Goal: Information Seeking & Learning: Learn about a topic

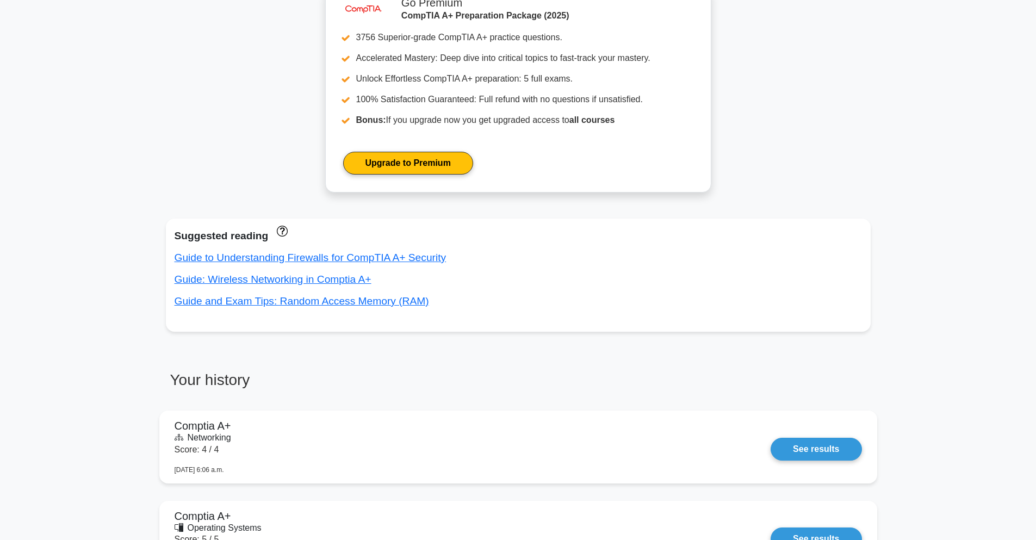
scroll to position [457, 0]
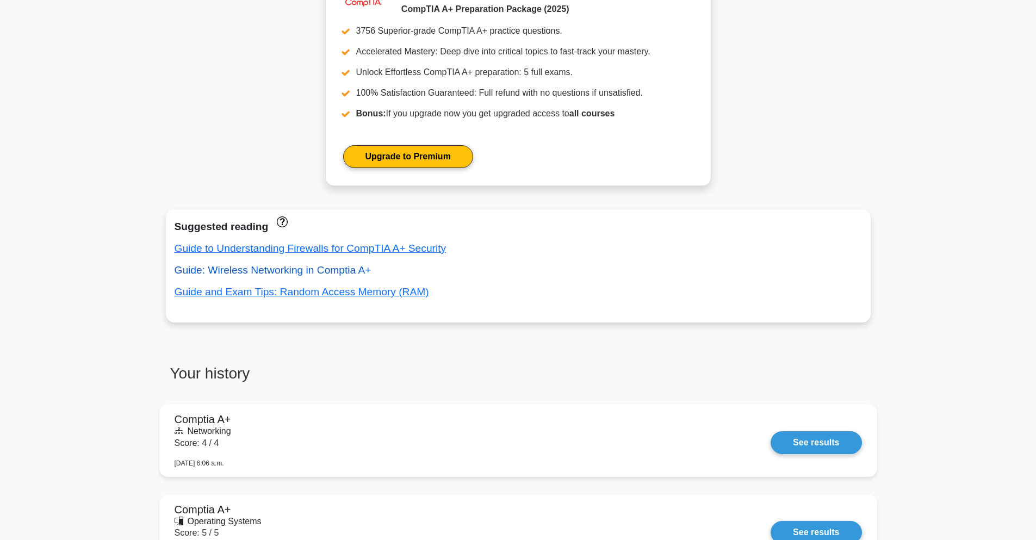
click at [238, 267] on link "Guide: Wireless Networking in Comptia A+" at bounding box center [273, 269] width 197 height 11
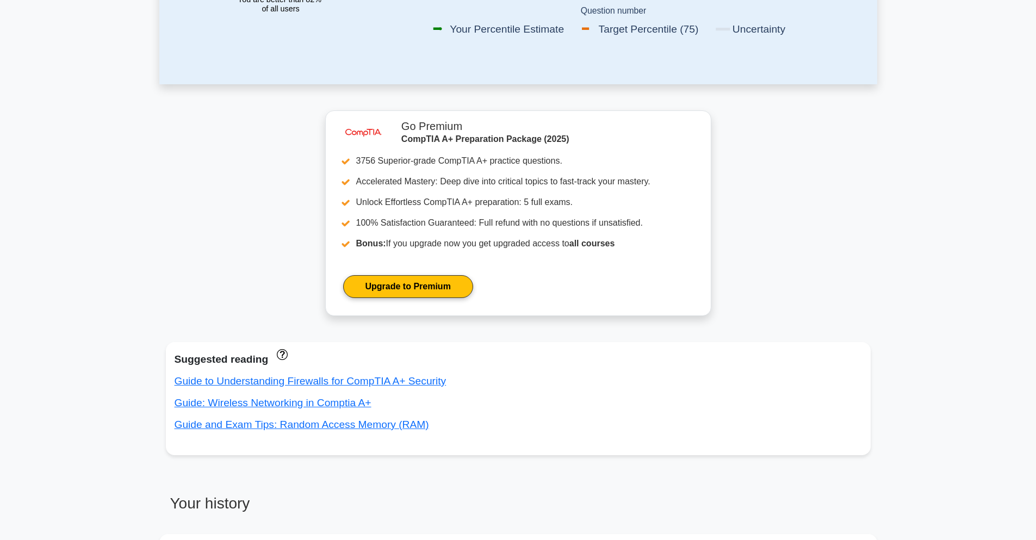
scroll to position [326, 0]
click at [246, 356] on div "Suggested reading" at bounding box center [519, 357] width 688 height 17
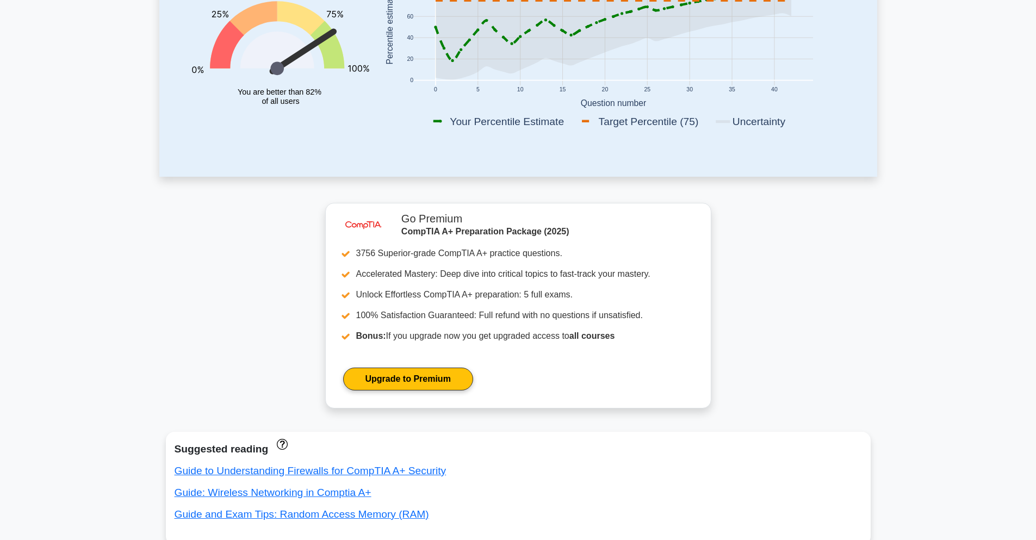
scroll to position [0, 0]
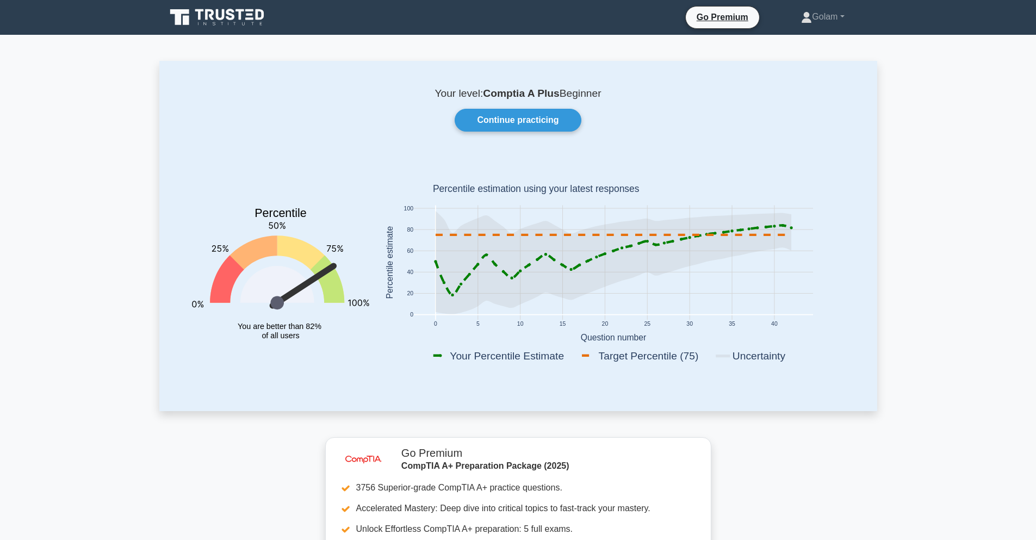
click at [532, 348] on rect at bounding box center [613, 356] width 365 height 20
click at [736, 355] on rect at bounding box center [753, 355] width 81 height 15
click at [727, 355] on rect at bounding box center [753, 355] width 81 height 15
click at [662, 355] on rect at bounding box center [645, 355] width 133 height 15
click at [579, 351] on rect at bounding box center [613, 356] width 365 height 20
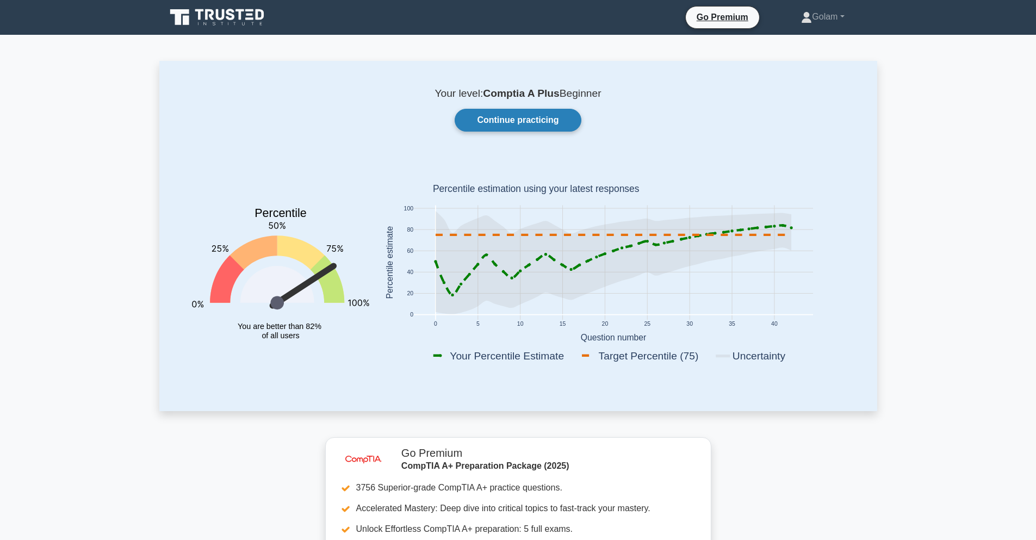
click at [497, 129] on link "Continue practicing" at bounding box center [518, 120] width 126 height 23
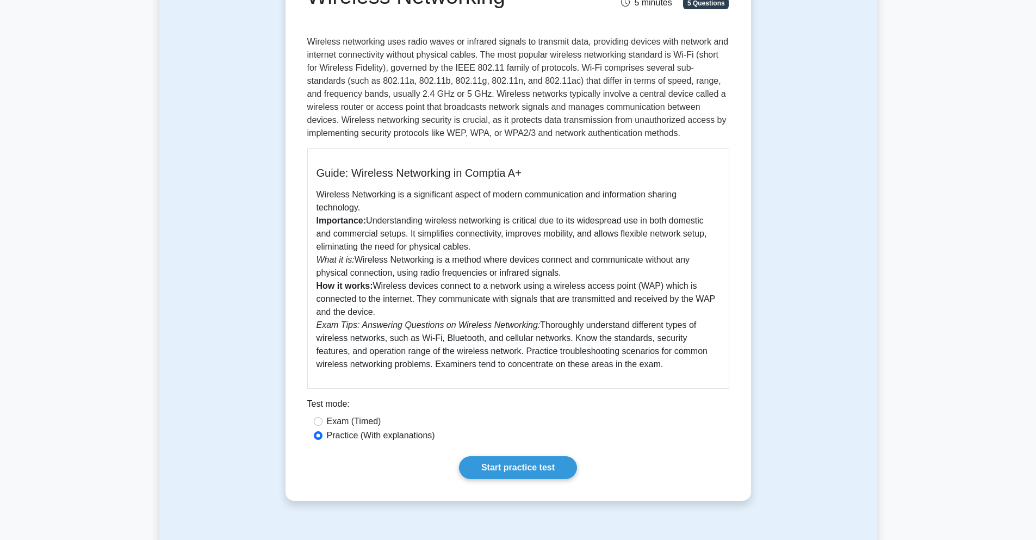
scroll to position [261, 0]
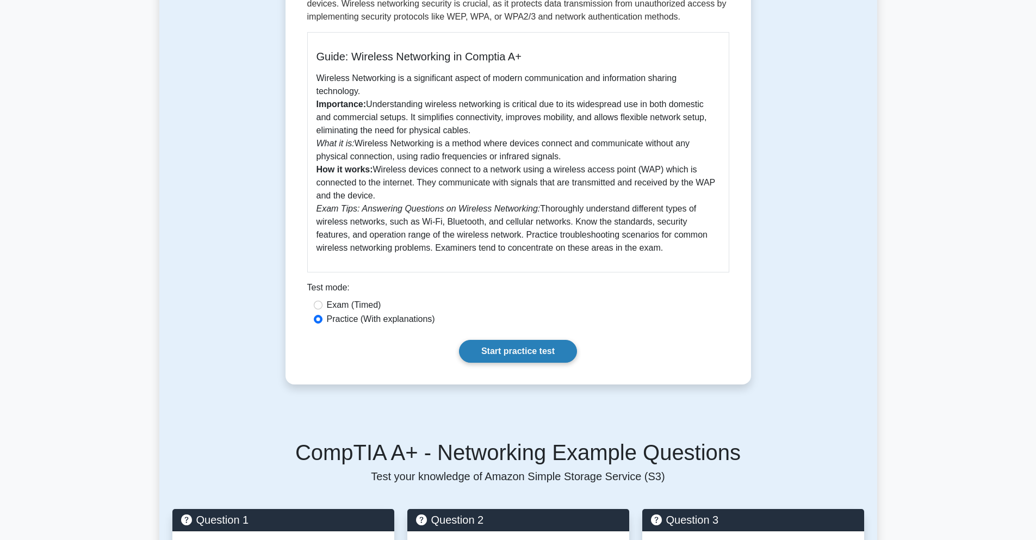
click at [556, 352] on link "Start practice test" at bounding box center [518, 351] width 118 height 23
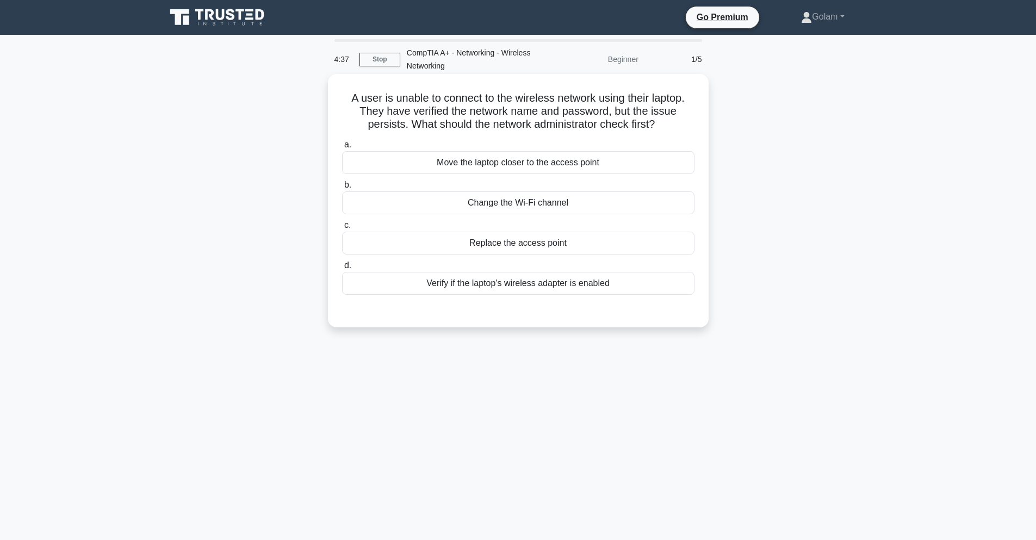
click at [506, 281] on div "Verify if the laptop's wireless adapter is enabled" at bounding box center [518, 283] width 353 height 23
click at [342, 269] on input "d. Verify if the laptop's wireless adapter is enabled" at bounding box center [342, 265] width 0 height 7
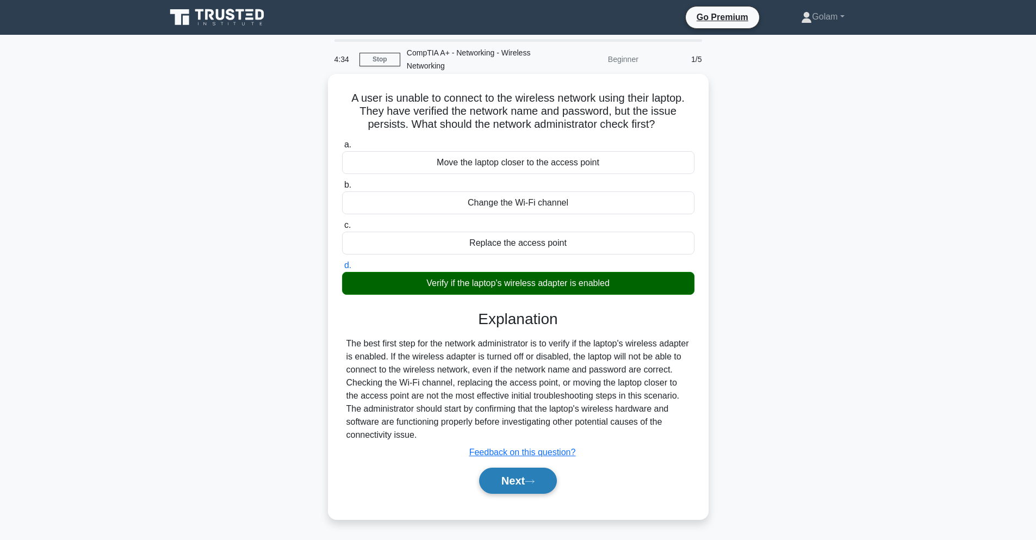
click at [510, 480] on button "Next" at bounding box center [518, 481] width 78 height 26
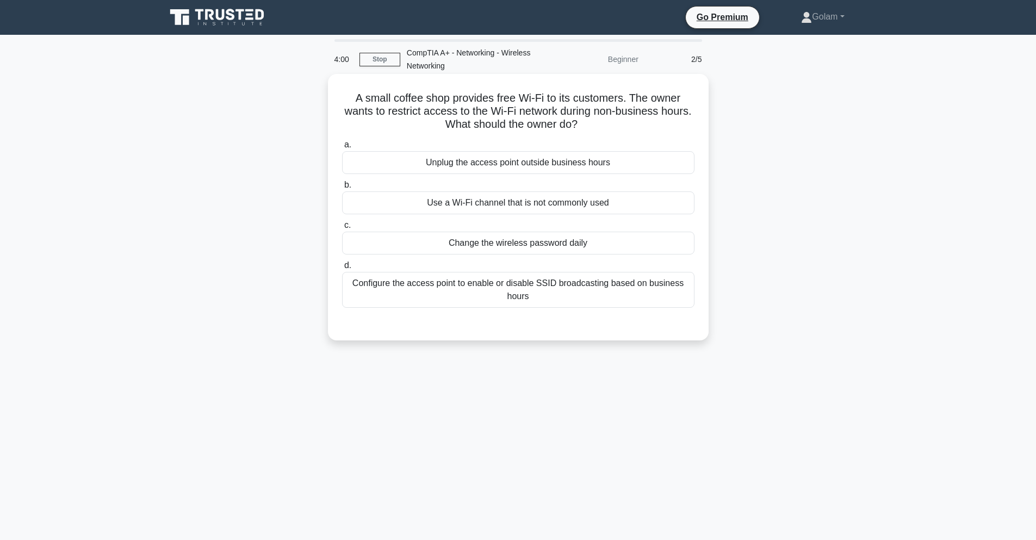
click at [509, 298] on div "Configure the access point to enable or disable SSID broadcasting based on busi…" at bounding box center [518, 290] width 353 height 36
click at [342, 269] on input "d. Configure the access point to enable or disable SSID broadcasting based on b…" at bounding box center [342, 265] width 0 height 7
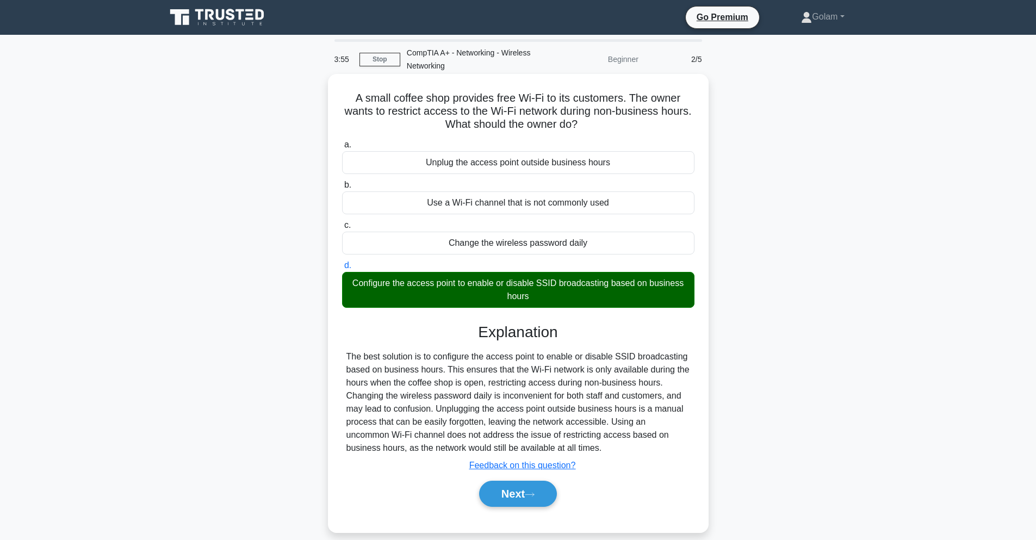
drag, startPoint x: 561, startPoint y: 282, endPoint x: 538, endPoint y: 283, distance: 23.4
click at [538, 283] on div "Configure the access point to enable or disable SSID broadcasting based on busi…" at bounding box center [518, 290] width 353 height 36
drag, startPoint x: 610, startPoint y: 291, endPoint x: 537, endPoint y: 282, distance: 73.4
click at [537, 282] on div "Configure the access point to enable or disable SSID broadcasting based on busi…" at bounding box center [518, 290] width 353 height 36
copy div "SSID broadcasting based on business hours"
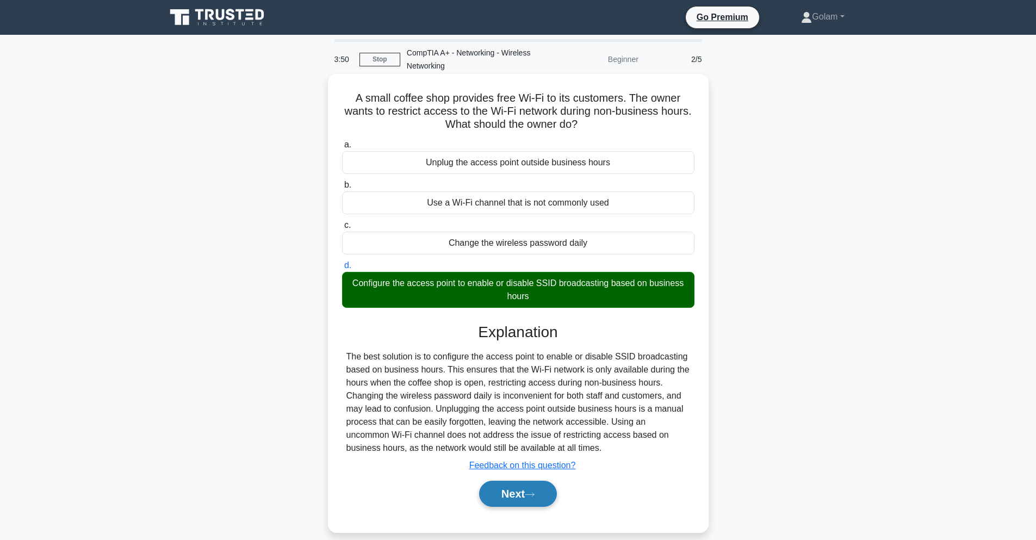
click at [528, 481] on button "Next" at bounding box center [518, 494] width 78 height 26
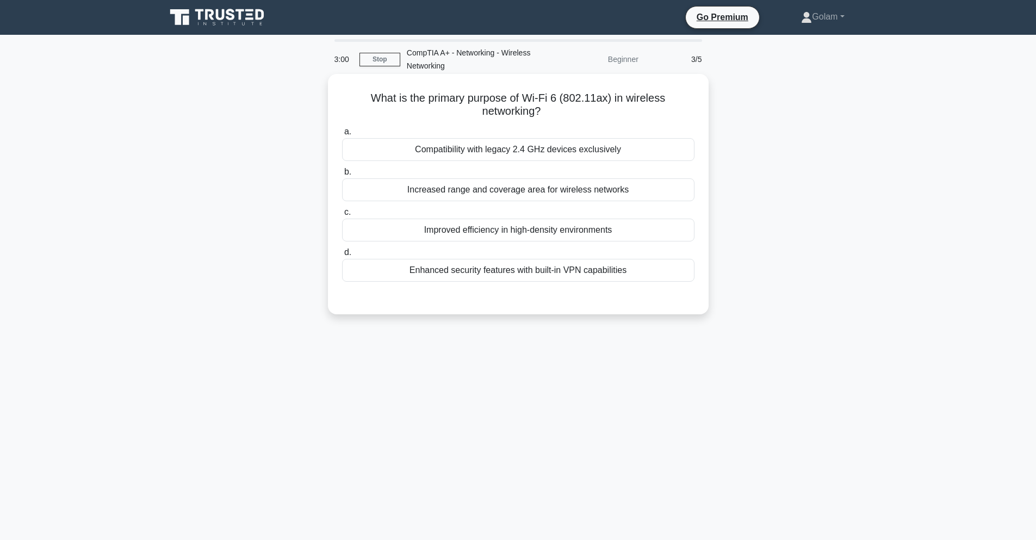
click at [522, 267] on div "Enhanced security features with built-in VPN capabilities" at bounding box center [518, 270] width 353 height 23
click at [342, 256] on input "d. Enhanced security features with built-in VPN capabilities" at bounding box center [342, 252] width 0 height 7
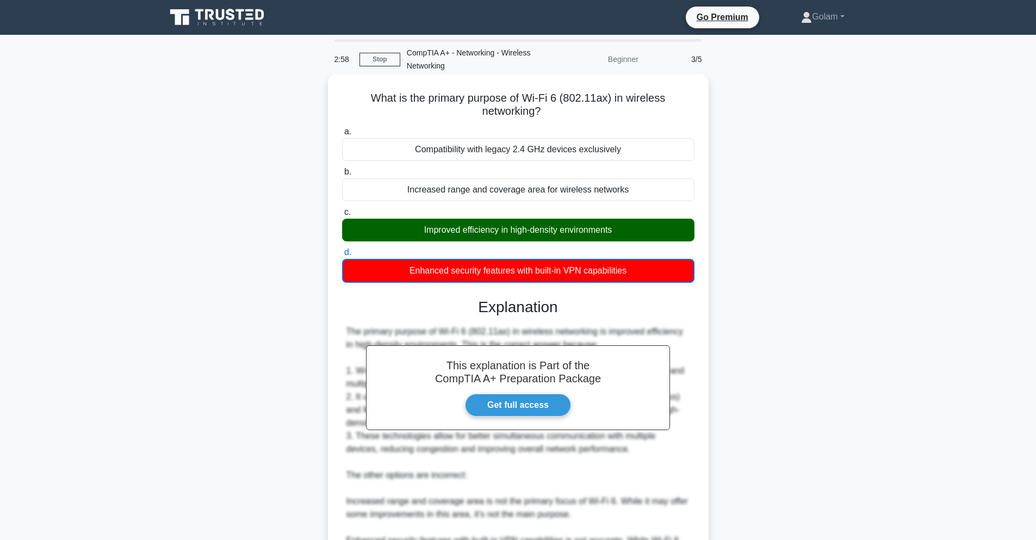
click at [489, 228] on div "Improved efficiency in high-density environments" at bounding box center [518, 230] width 353 height 23
click at [342, 216] on input "c. Improved efficiency in high-density environments" at bounding box center [342, 212] width 0 height 7
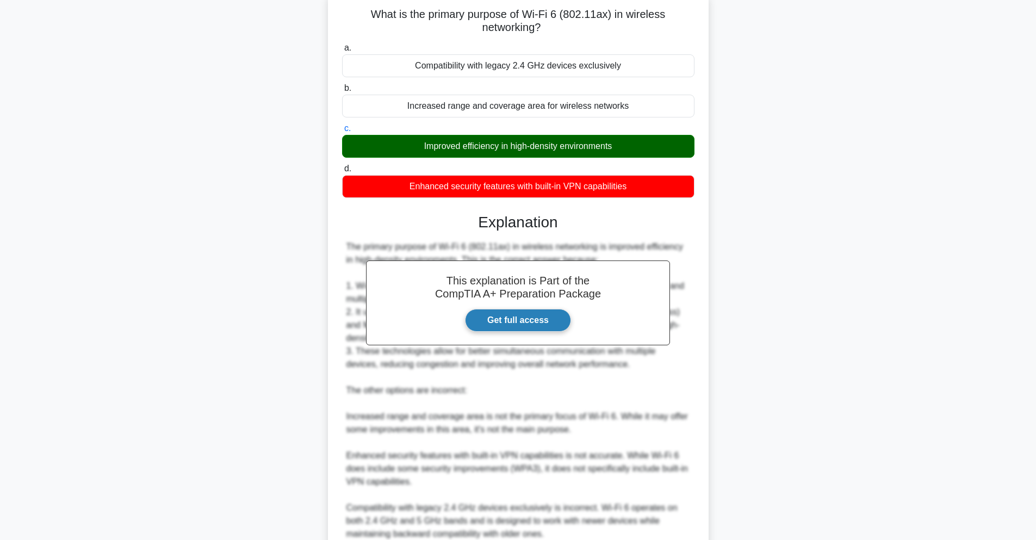
scroll to position [183, 0]
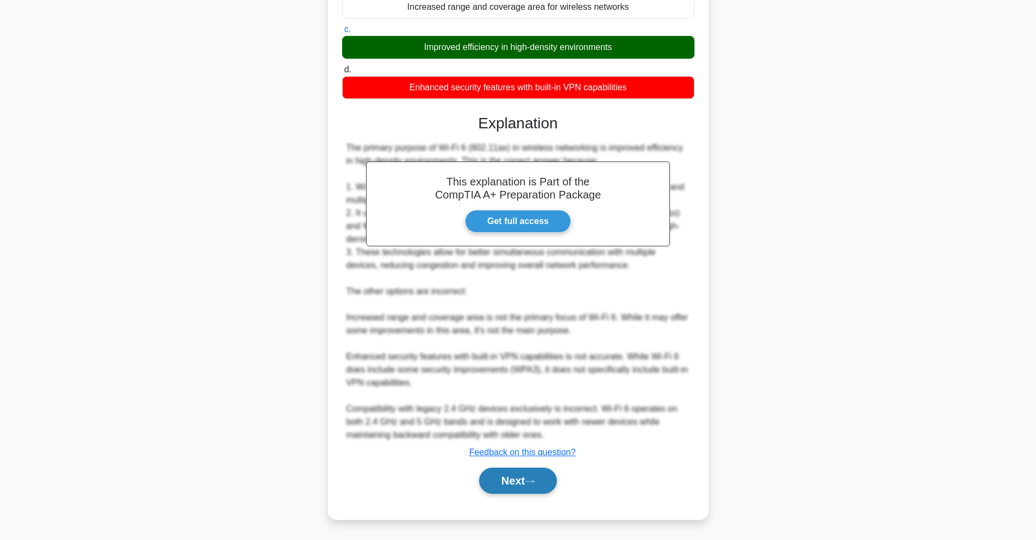
click at [499, 476] on button "Next" at bounding box center [518, 481] width 78 height 26
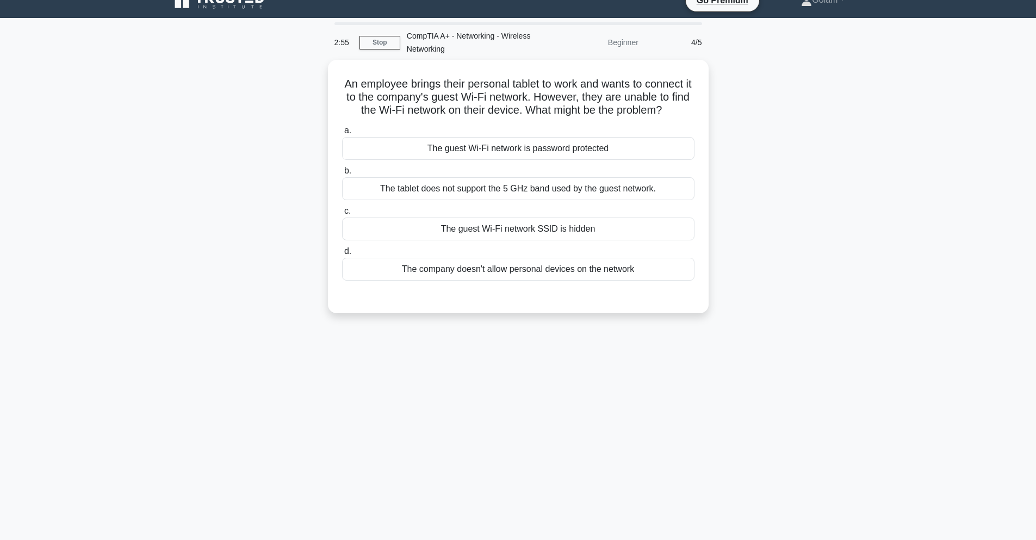
scroll to position [0, 0]
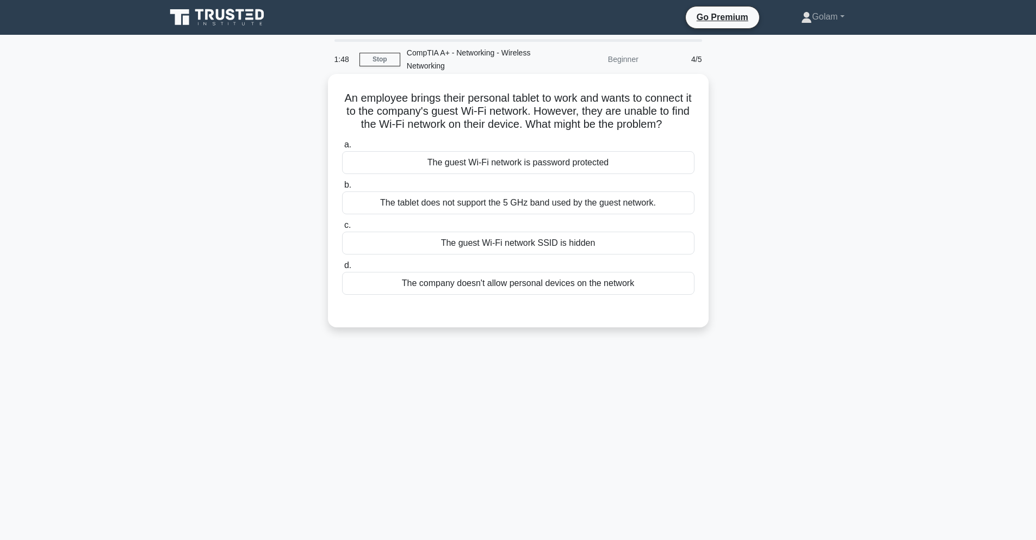
click at [503, 202] on div "The tablet does not support the 5 GHz band used by the guest network." at bounding box center [518, 202] width 353 height 23
click at [342, 189] on input "b. The tablet does not support the 5 GHz band used by the guest network." at bounding box center [342, 185] width 0 height 7
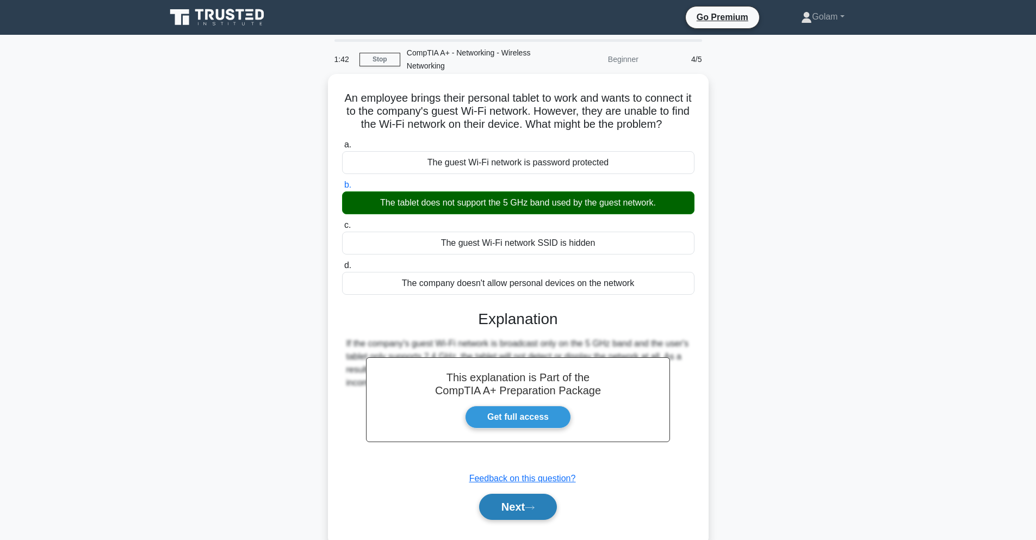
click at [506, 507] on button "Next" at bounding box center [518, 507] width 78 height 26
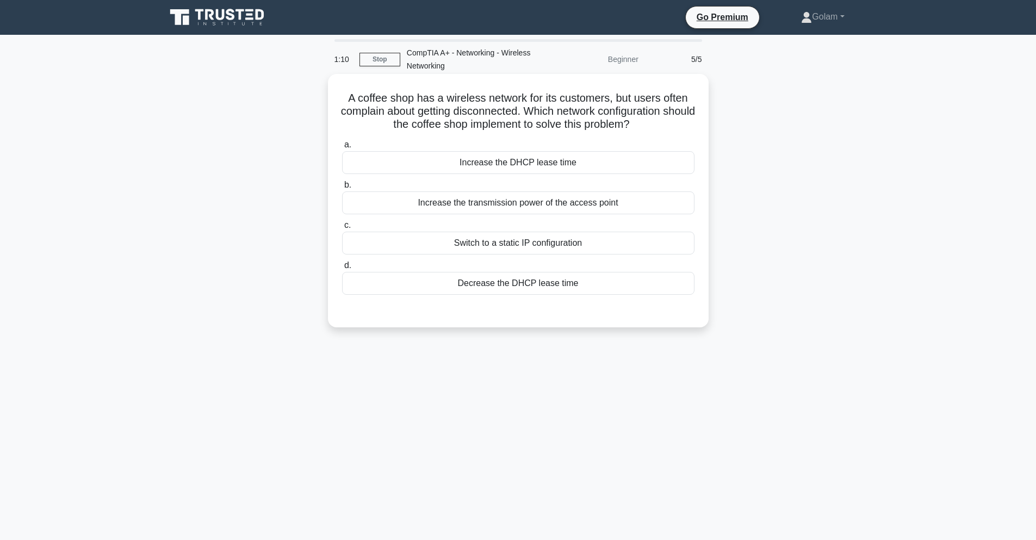
click at [431, 206] on div "Increase the transmission power of the access point" at bounding box center [518, 202] width 353 height 23
click at [342, 189] on input "b. Increase the transmission power of the access point" at bounding box center [342, 185] width 0 height 7
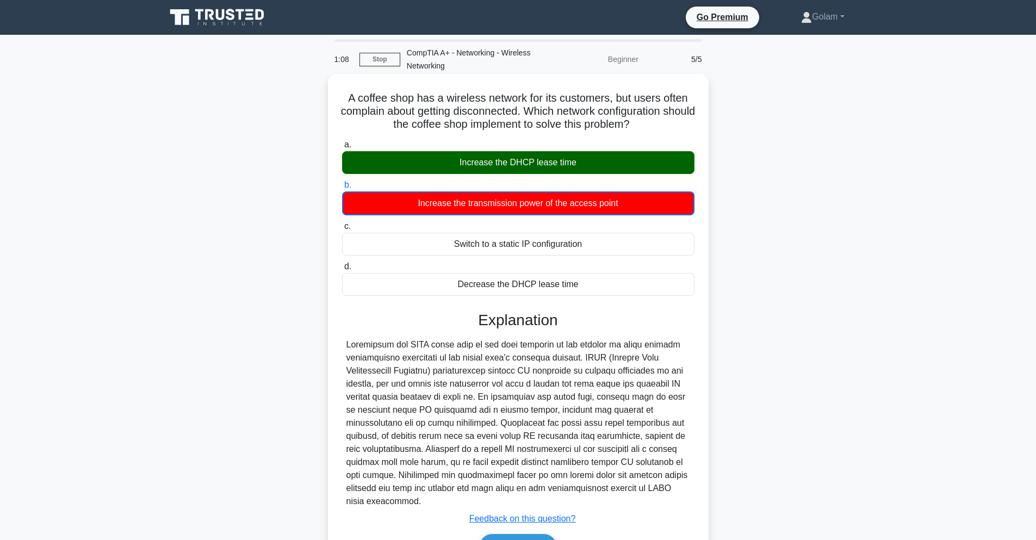
click at [431, 168] on div "Increase the DHCP lease time" at bounding box center [518, 162] width 353 height 23
click at [342, 149] on input "a. Increase the DHCP lease time" at bounding box center [342, 144] width 0 height 7
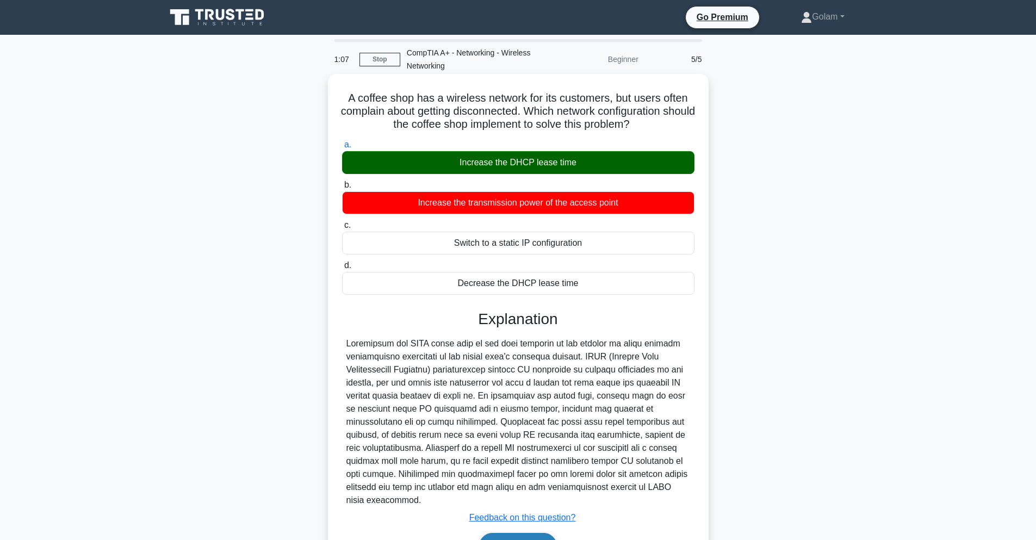
click at [502, 534] on button "Next" at bounding box center [518, 546] width 78 height 26
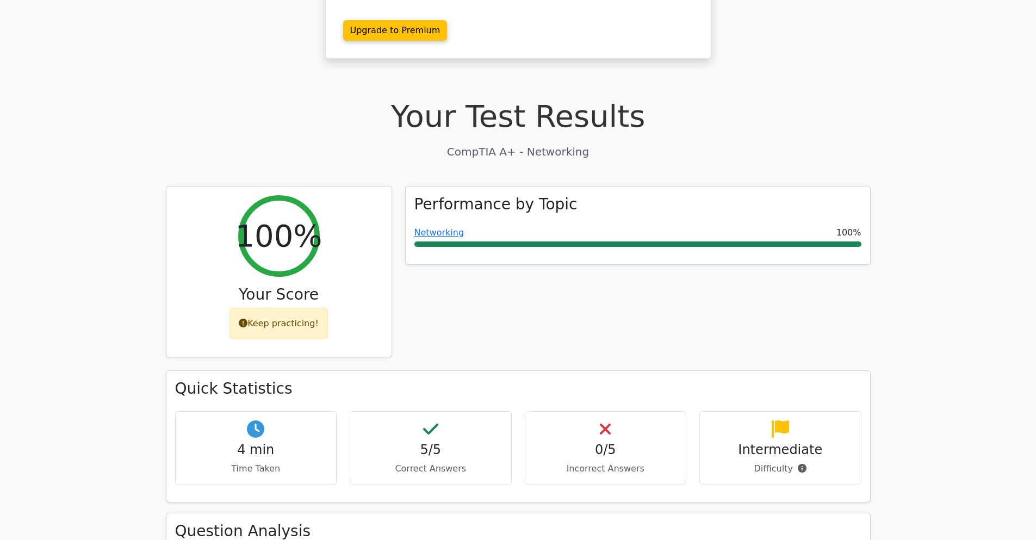
scroll to position [457, 0]
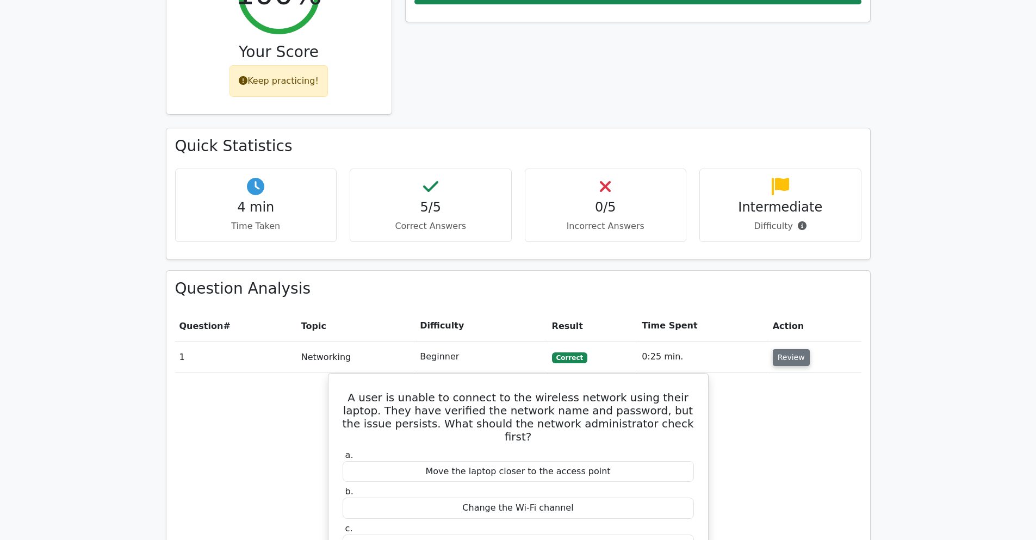
click at [798, 349] on button "Review" at bounding box center [791, 357] width 37 height 17
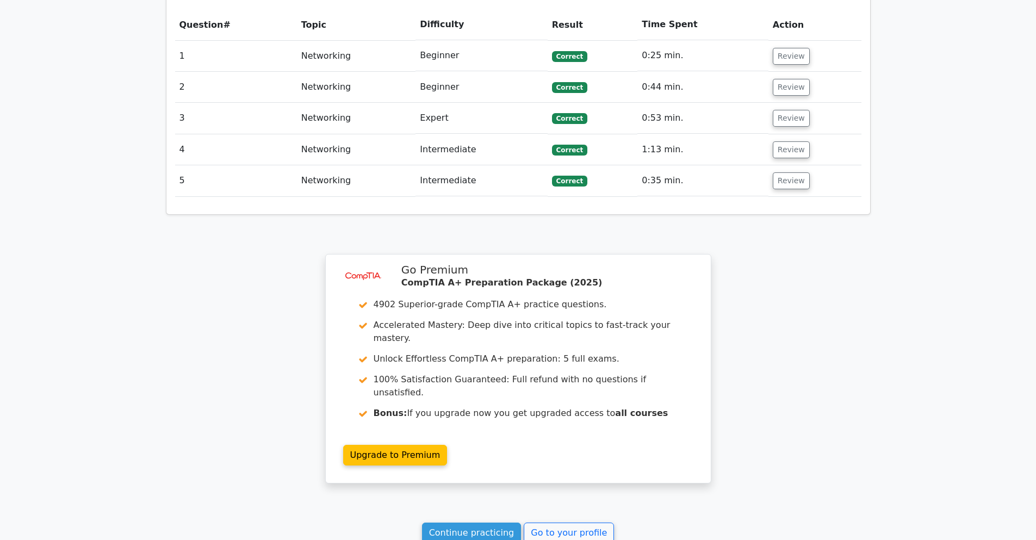
scroll to position [867, 0]
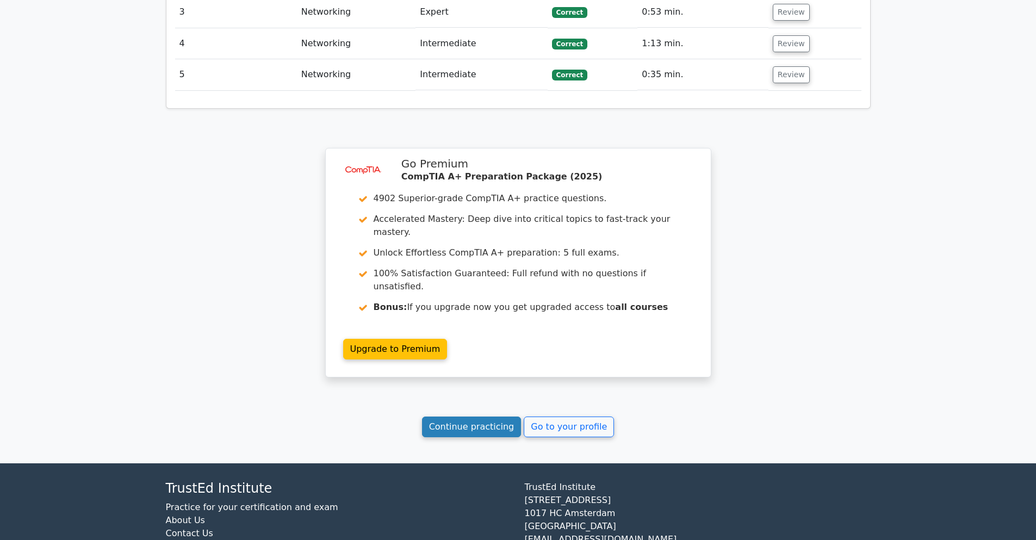
click at [505, 417] on link "Continue practicing" at bounding box center [472, 427] width 100 height 21
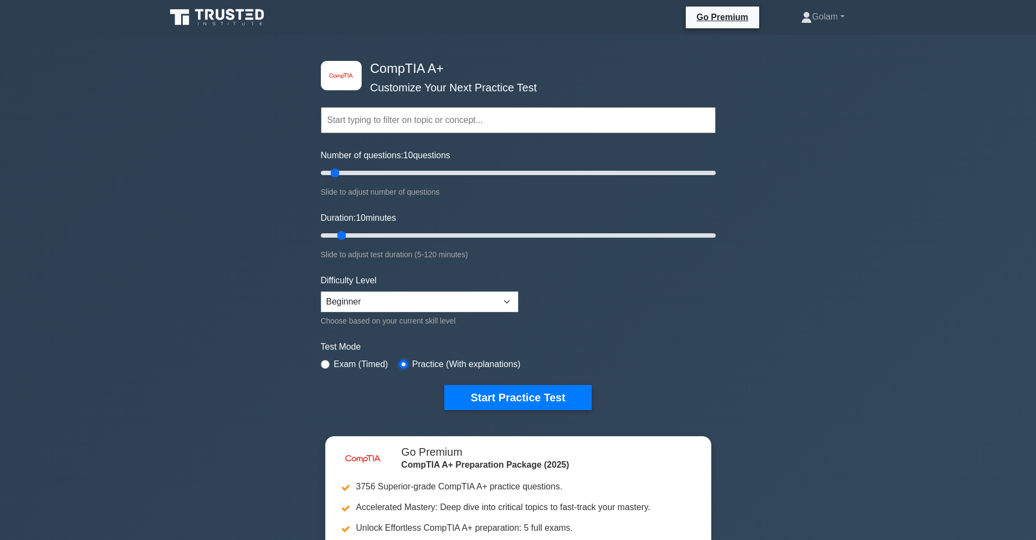
click at [405, 364] on input "radio" at bounding box center [403, 364] width 9 height 9
click at [484, 394] on button "Start Practice Test" at bounding box center [517, 397] width 147 height 25
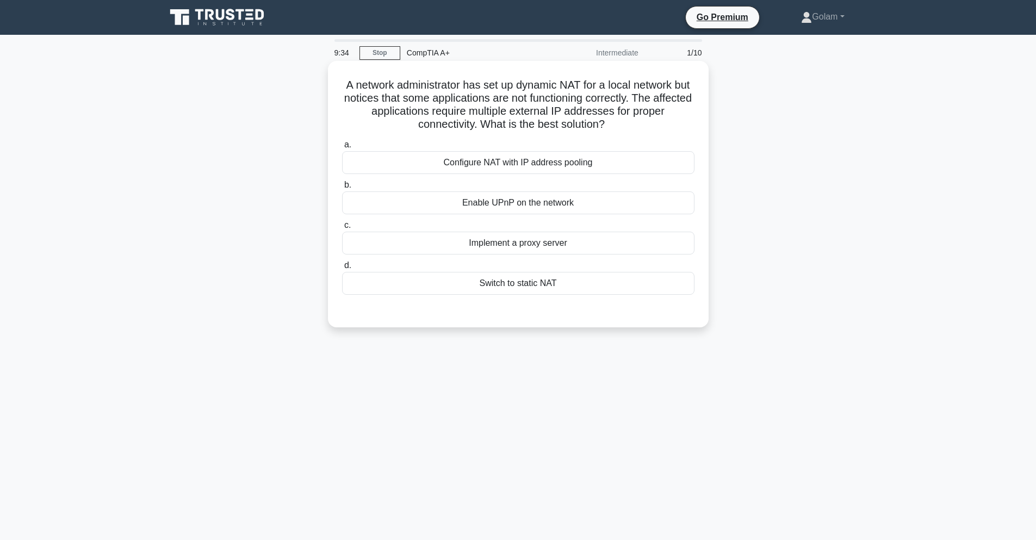
click at [504, 250] on div "Implement a proxy server" at bounding box center [518, 243] width 353 height 23
click at [342, 229] on input "c. Implement a proxy server" at bounding box center [342, 225] width 0 height 7
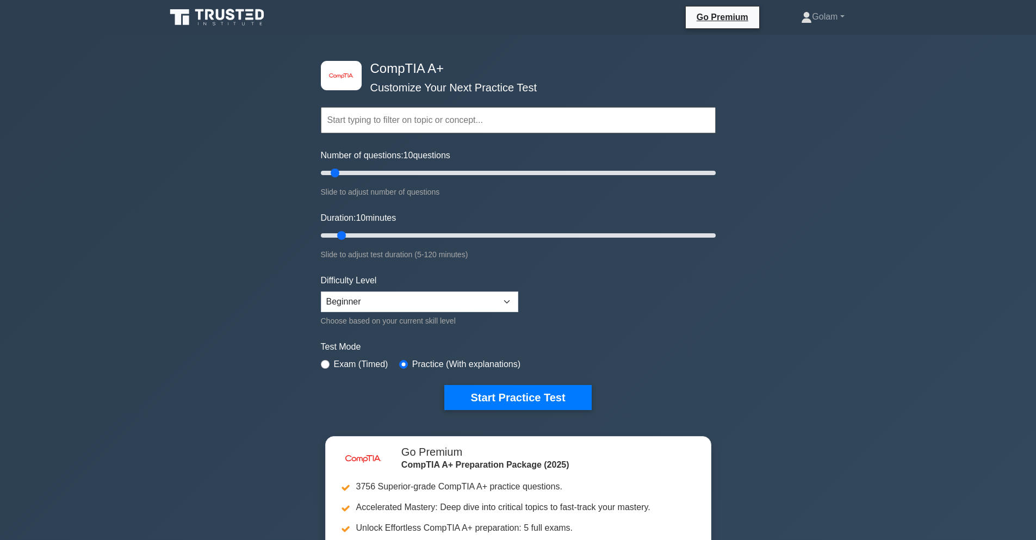
click at [468, 124] on input "text" at bounding box center [518, 120] width 395 height 26
select select "intermediate"
click at [321, 292] on select "Beginner Intermediate Expert" at bounding box center [419, 302] width 197 height 21
click at [464, 393] on button "Start Practice Test" at bounding box center [517, 397] width 147 height 25
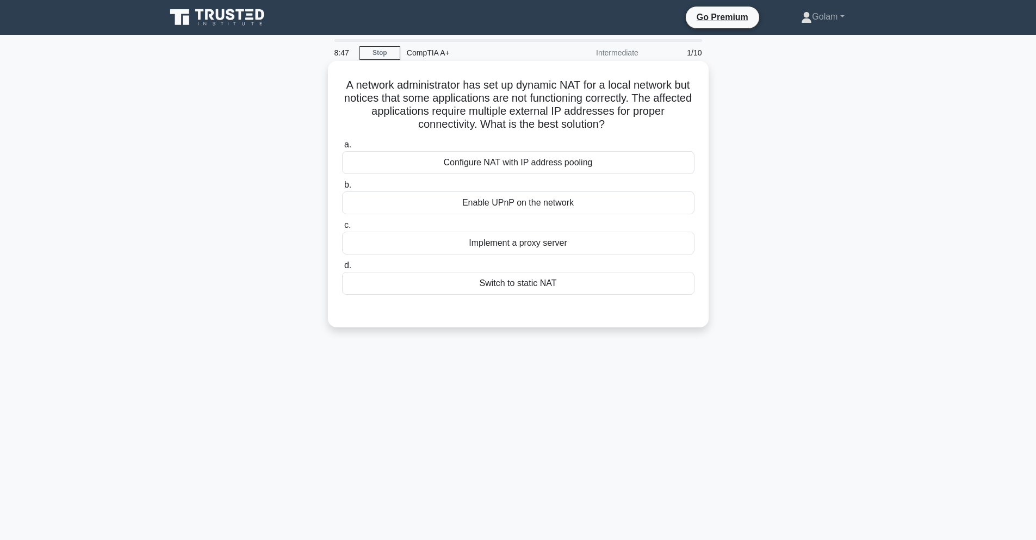
click at [463, 165] on div "Configure NAT with IP address pooling" at bounding box center [518, 162] width 353 height 23
click at [342, 149] on input "a. Configure NAT with IP address pooling" at bounding box center [342, 144] width 0 height 7
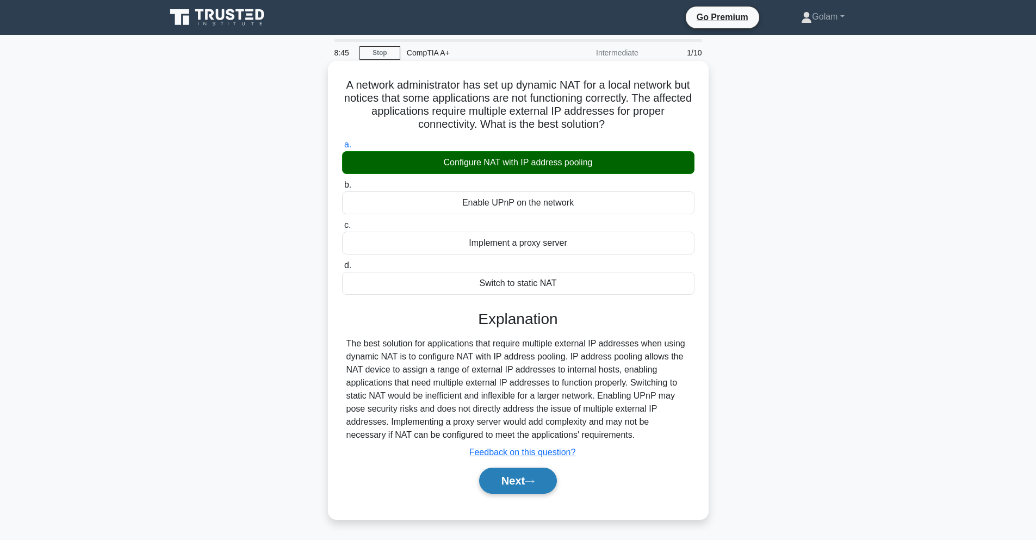
click at [489, 476] on button "Next" at bounding box center [518, 481] width 78 height 26
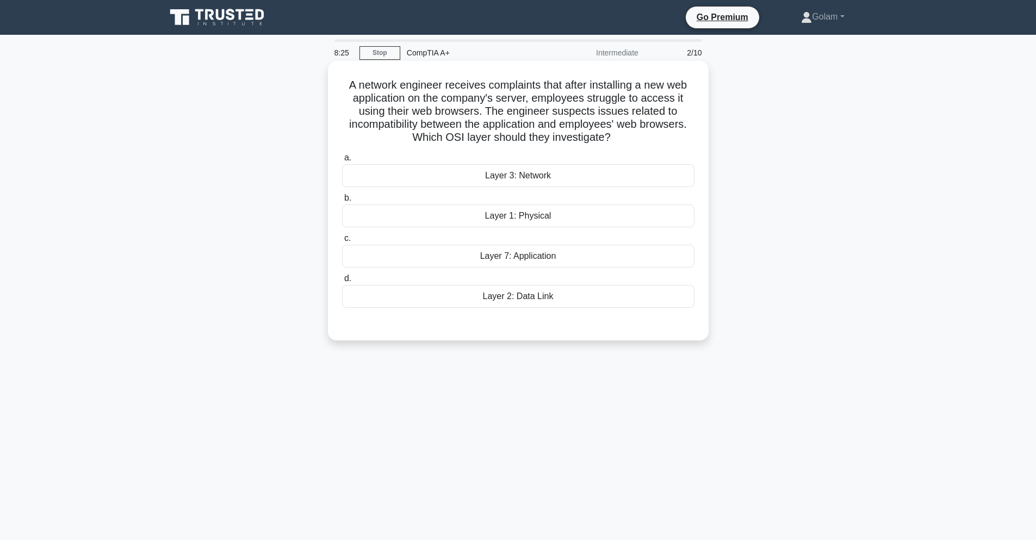
click at [489, 254] on div "Layer 7: Application" at bounding box center [518, 256] width 353 height 23
click at [342, 242] on input "c. Layer 7: Application" at bounding box center [342, 238] width 0 height 7
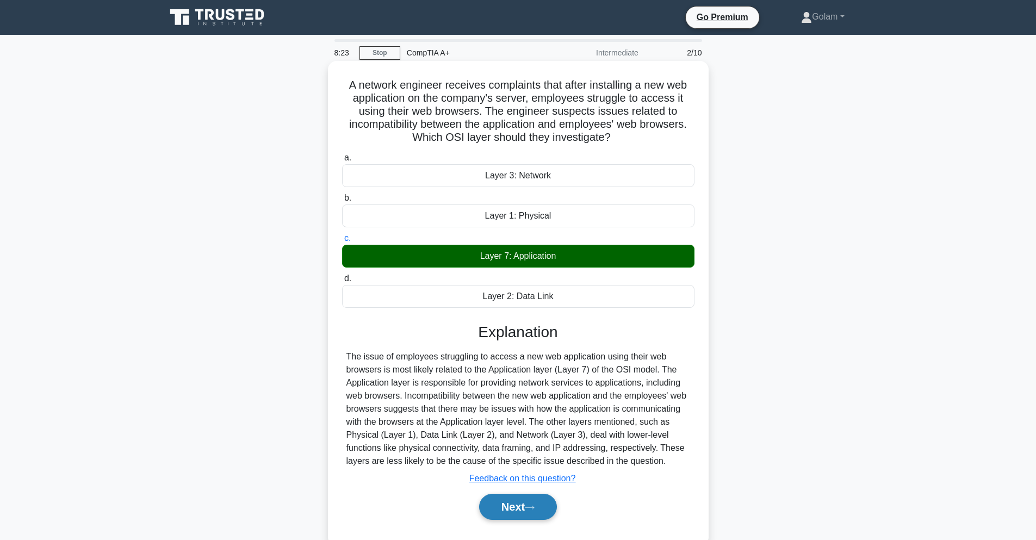
click at [512, 498] on button "Next" at bounding box center [518, 507] width 78 height 26
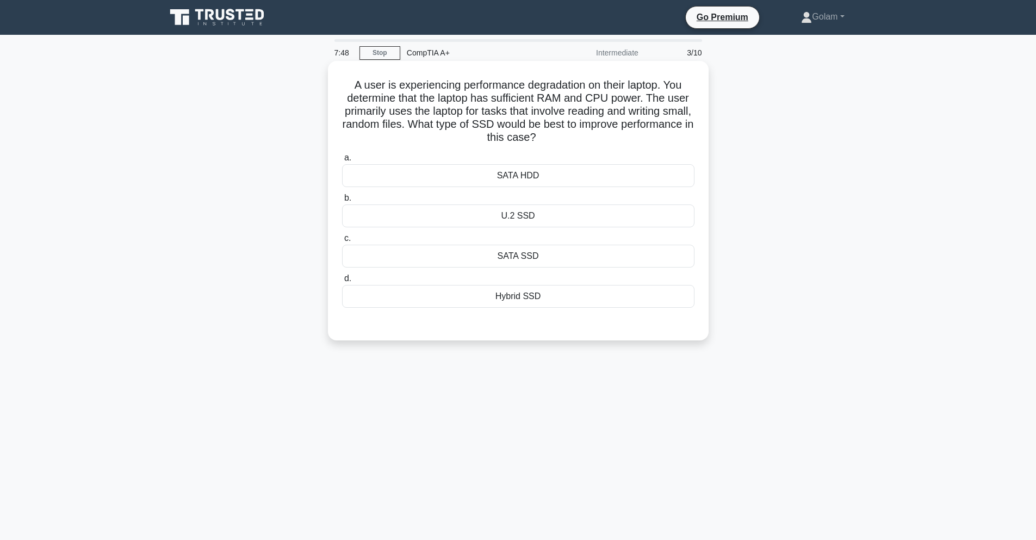
click at [590, 217] on div "U.2 SSD" at bounding box center [518, 216] width 353 height 23
click at [342, 202] on input "b. U.2 SSD" at bounding box center [342, 198] width 0 height 7
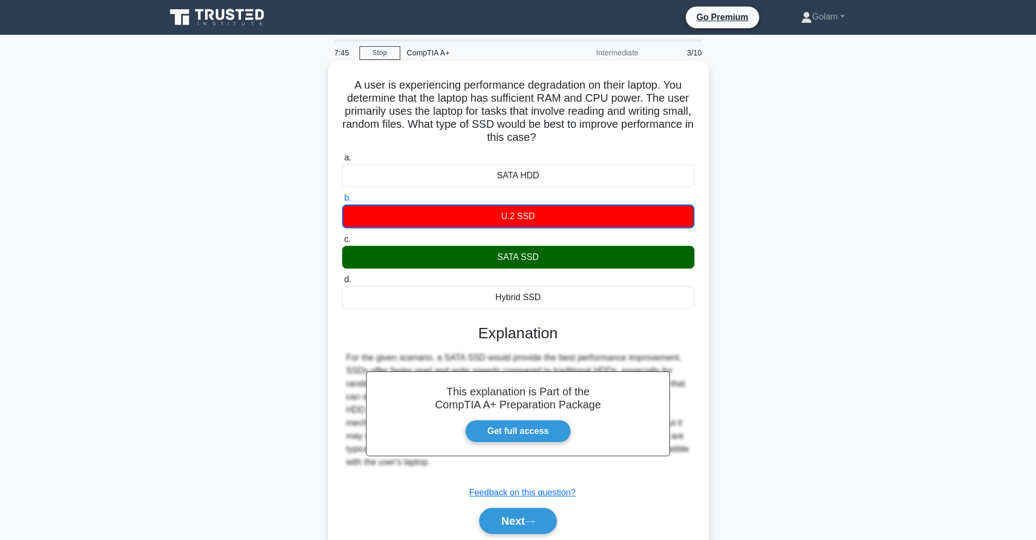
click at [553, 259] on div "SATA SSD" at bounding box center [518, 257] width 353 height 23
click at [342, 243] on input "c. SATA SSD" at bounding box center [342, 239] width 0 height 7
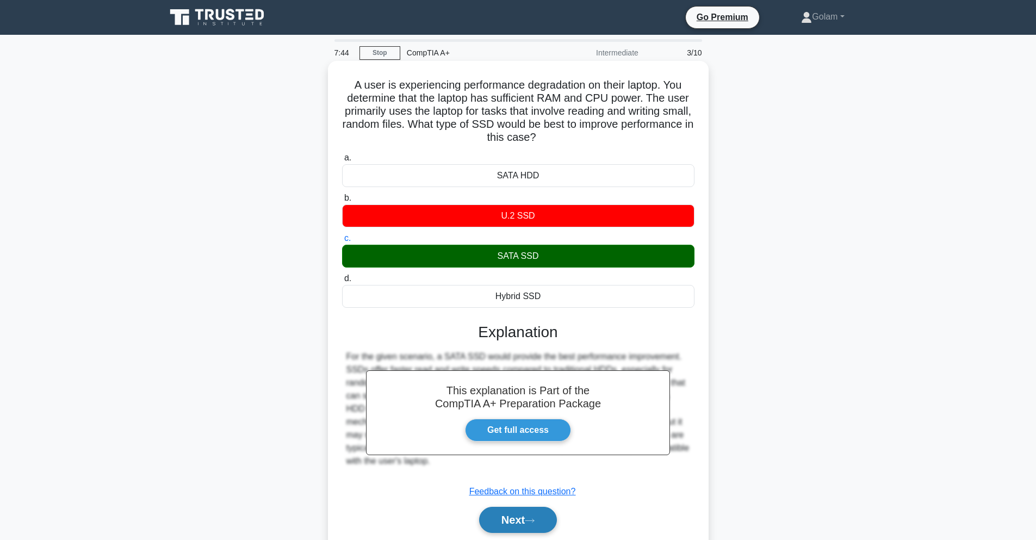
click at [510, 510] on button "Next" at bounding box center [518, 520] width 78 height 26
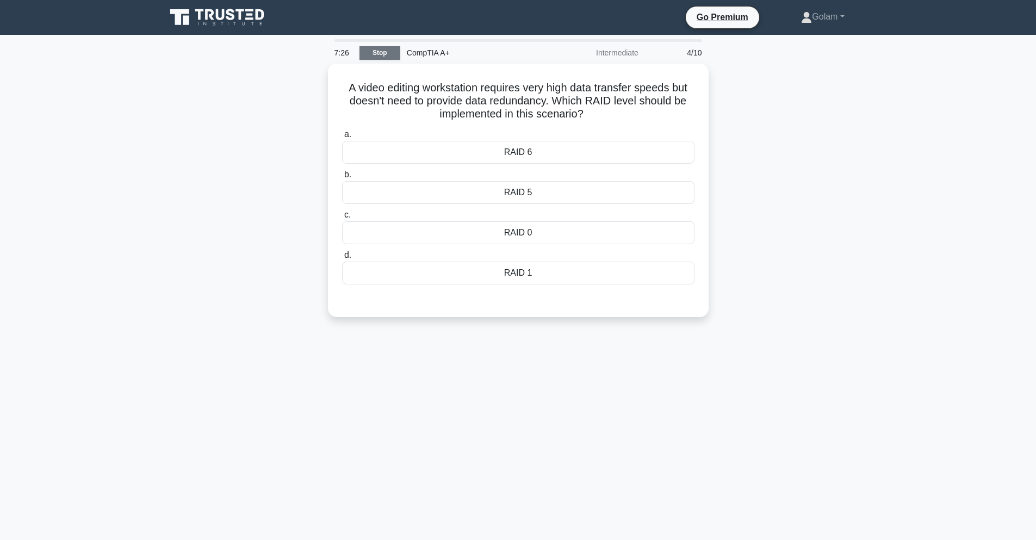
click at [372, 55] on link "Stop" at bounding box center [380, 53] width 41 height 14
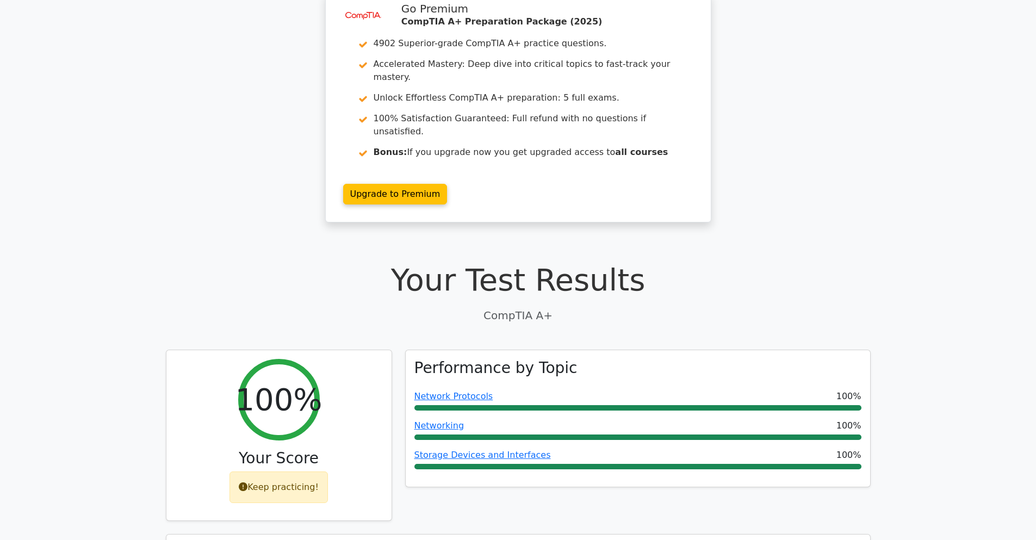
scroll to position [131, 0]
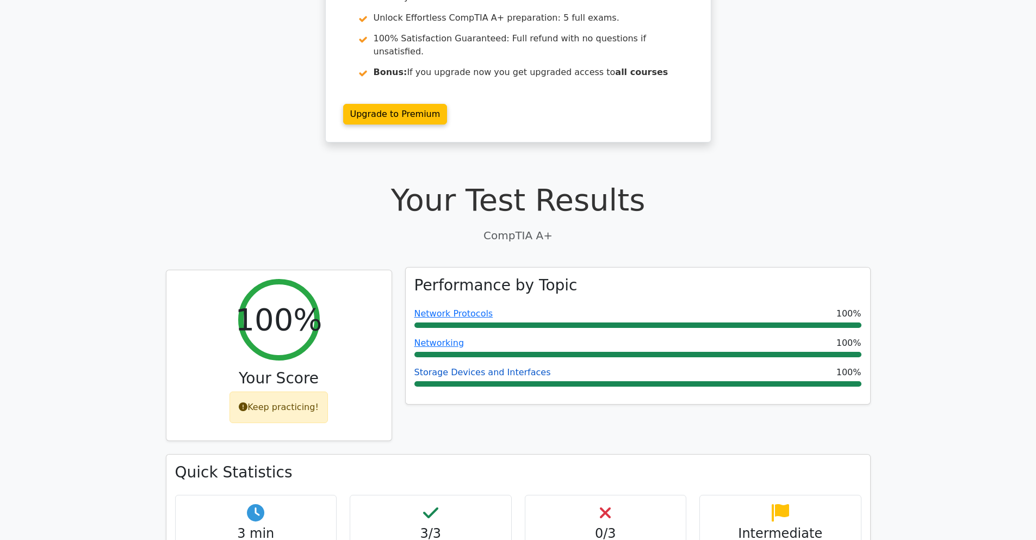
click at [471, 367] on link "Storage Devices and Interfaces" at bounding box center [483, 372] width 137 height 10
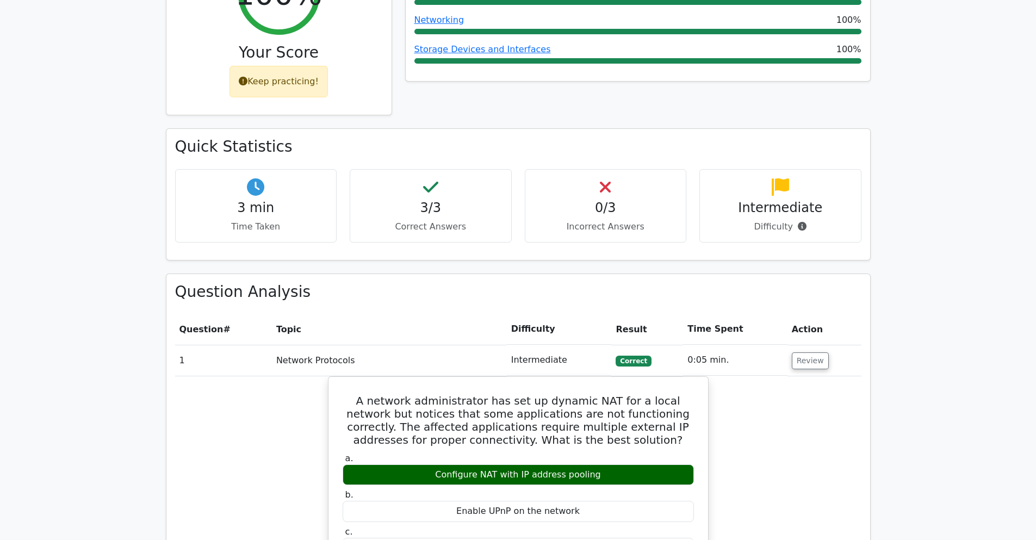
scroll to position [457, 0]
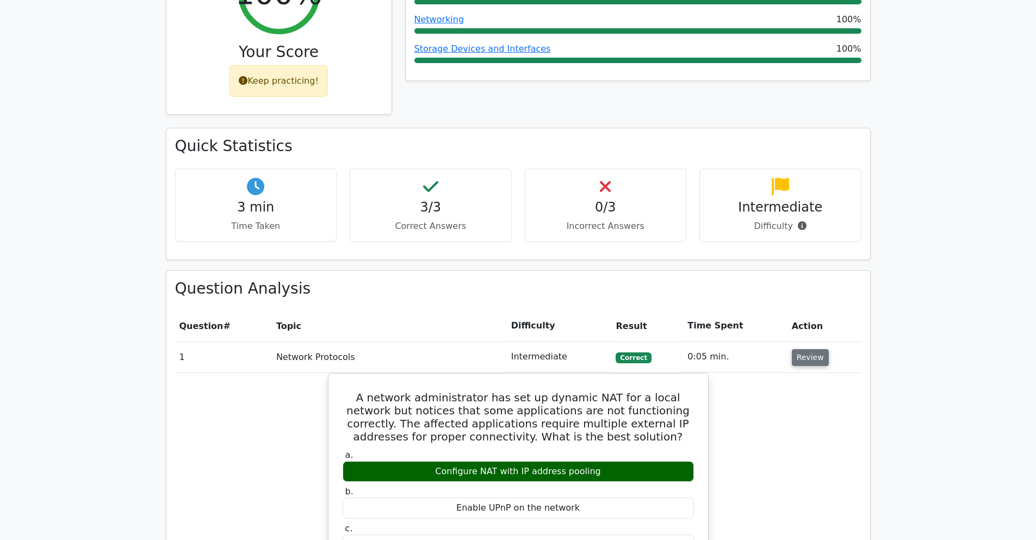
click at [802, 349] on button "Review" at bounding box center [810, 357] width 37 height 17
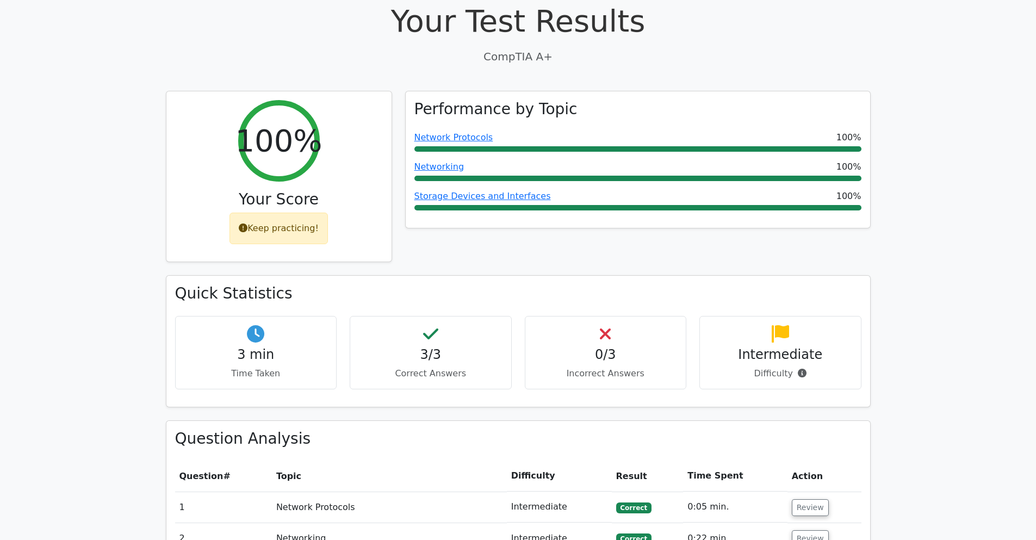
scroll to position [131, 0]
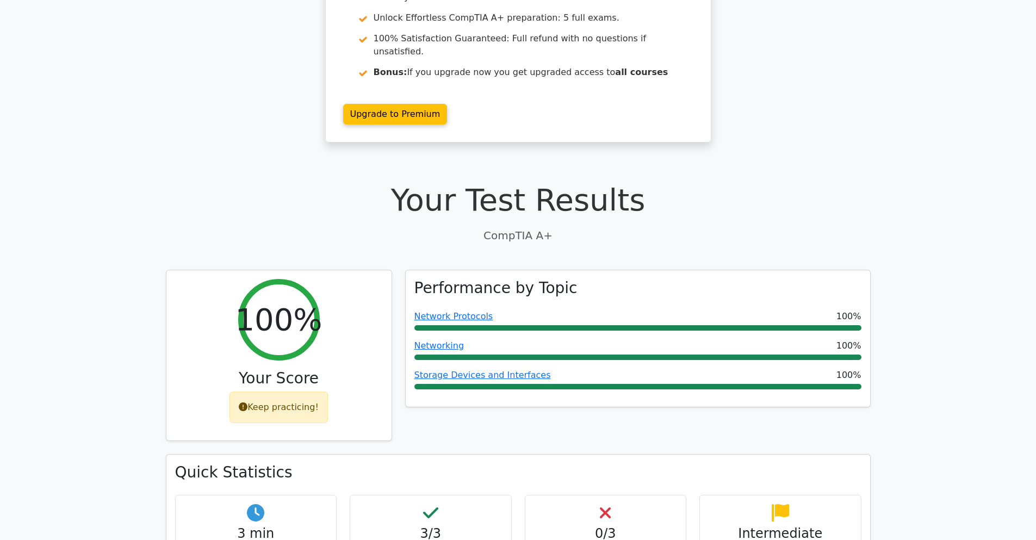
click at [522, 227] on p "CompTIA A+" at bounding box center [518, 235] width 705 height 16
click at [285, 389] on div "Keep practicing!" at bounding box center [279, 405] width 98 height 32
click at [266, 304] on h2 "100%" at bounding box center [278, 317] width 87 height 36
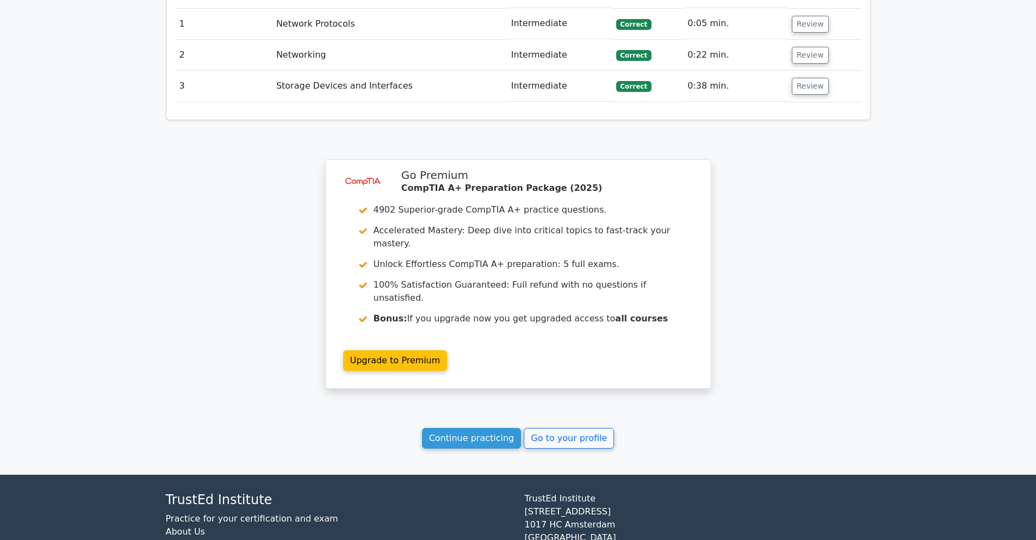
scroll to position [805, 0]
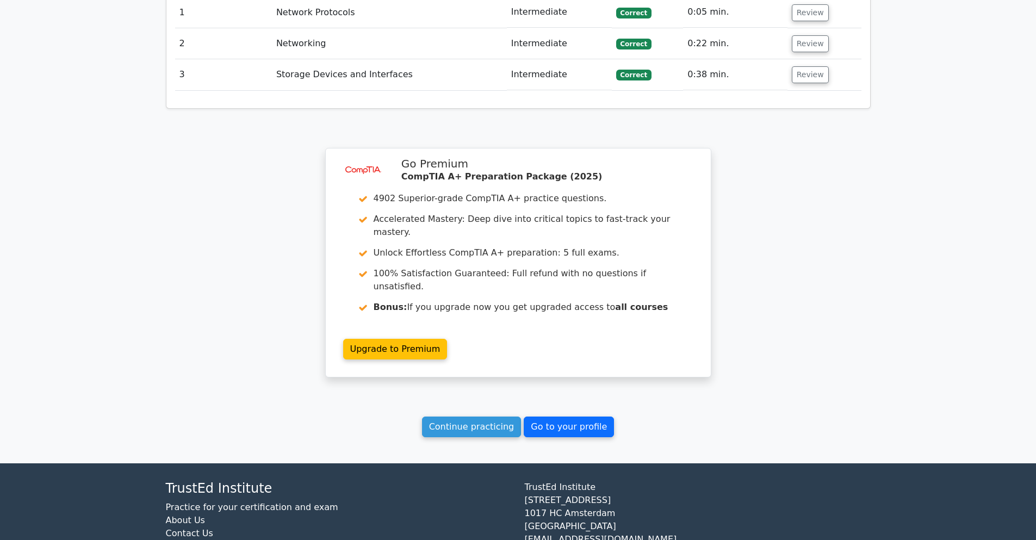
click at [528, 417] on link "Go to your profile" at bounding box center [569, 427] width 90 height 21
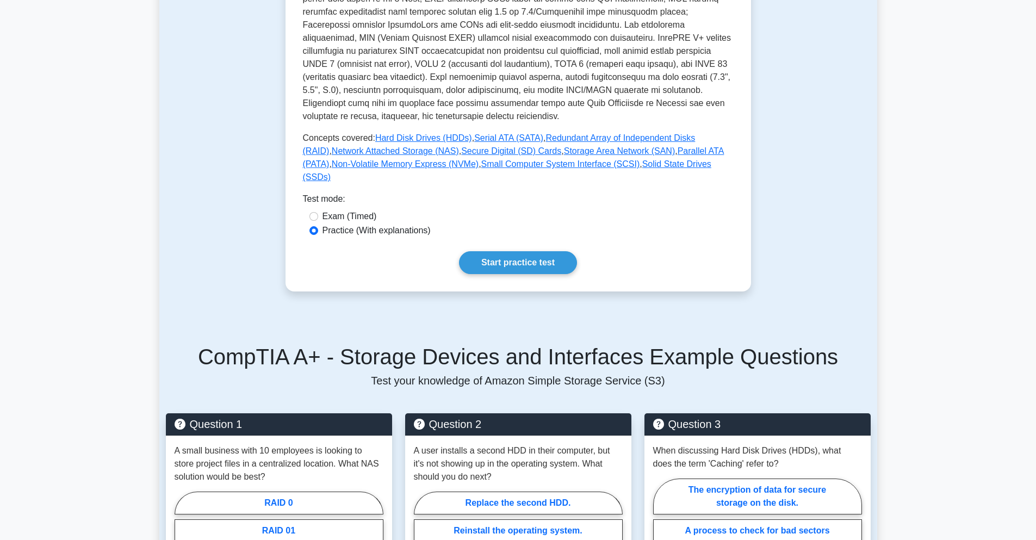
scroll to position [392, 0]
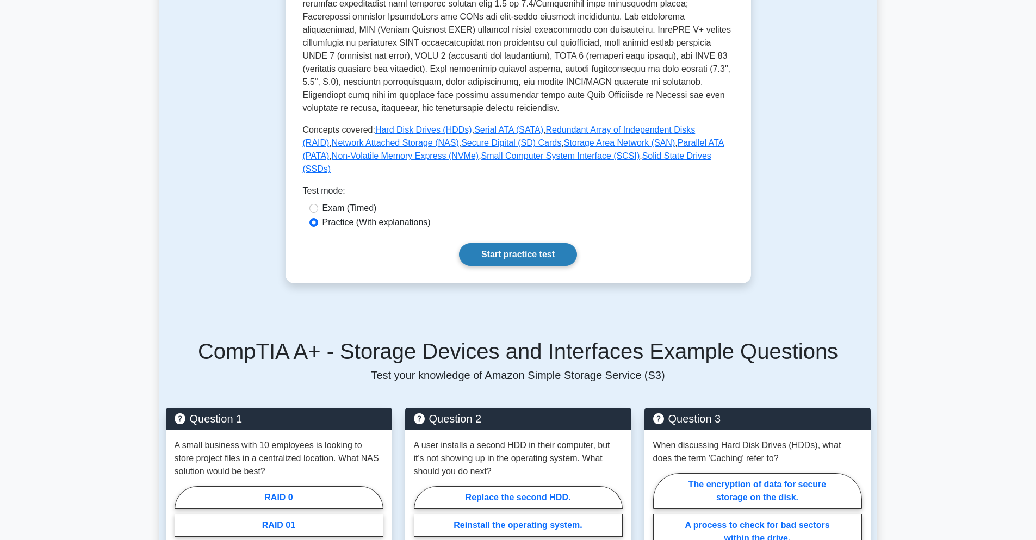
click at [498, 258] on link "Start practice test" at bounding box center [518, 254] width 118 height 23
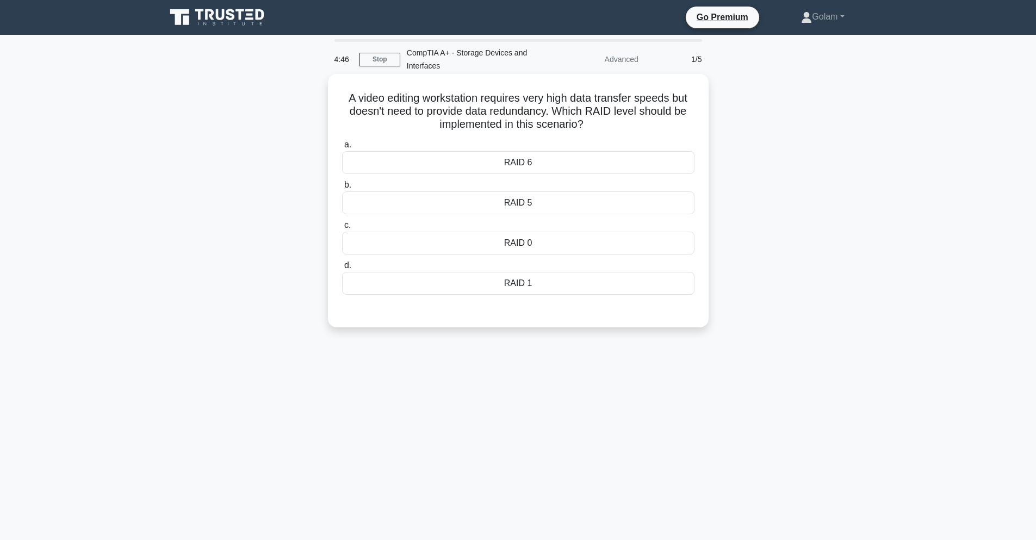
click at [528, 159] on div "RAID 6" at bounding box center [518, 162] width 353 height 23
click at [342, 149] on input "a. RAID 6" at bounding box center [342, 144] width 0 height 7
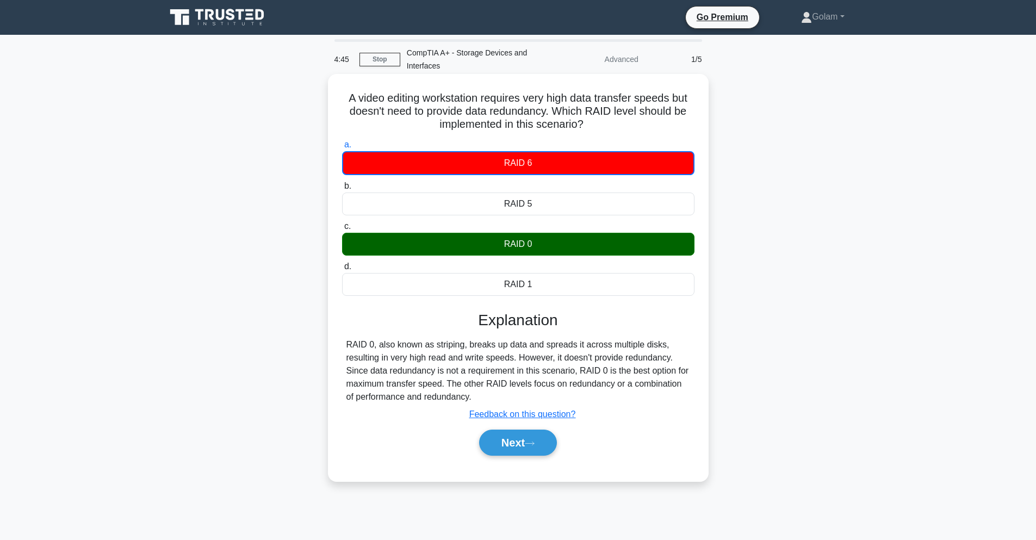
click at [516, 240] on div "RAID 0" at bounding box center [518, 244] width 353 height 23
click at [342, 230] on input "c. RAID 0" at bounding box center [342, 226] width 0 height 7
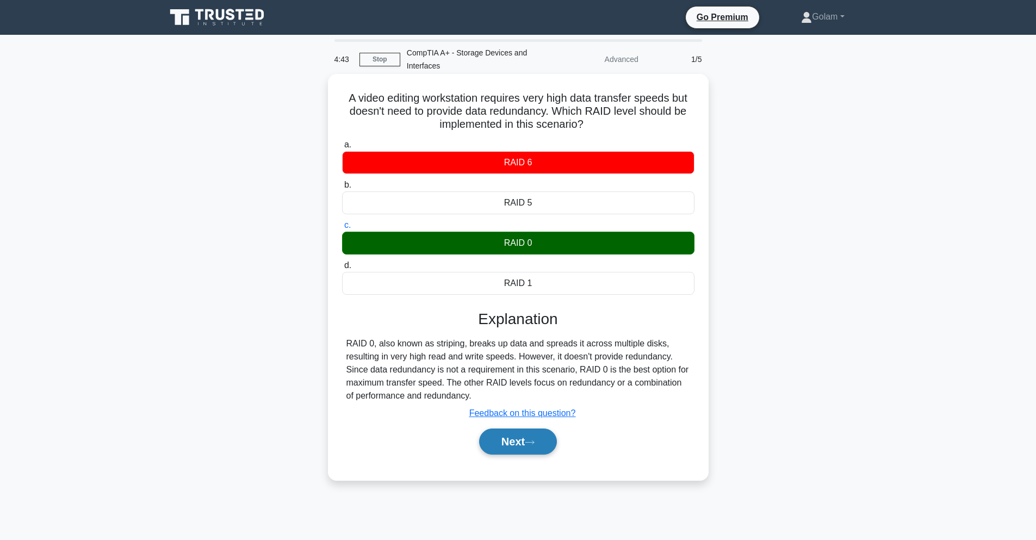
click at [509, 431] on button "Next" at bounding box center [518, 442] width 78 height 26
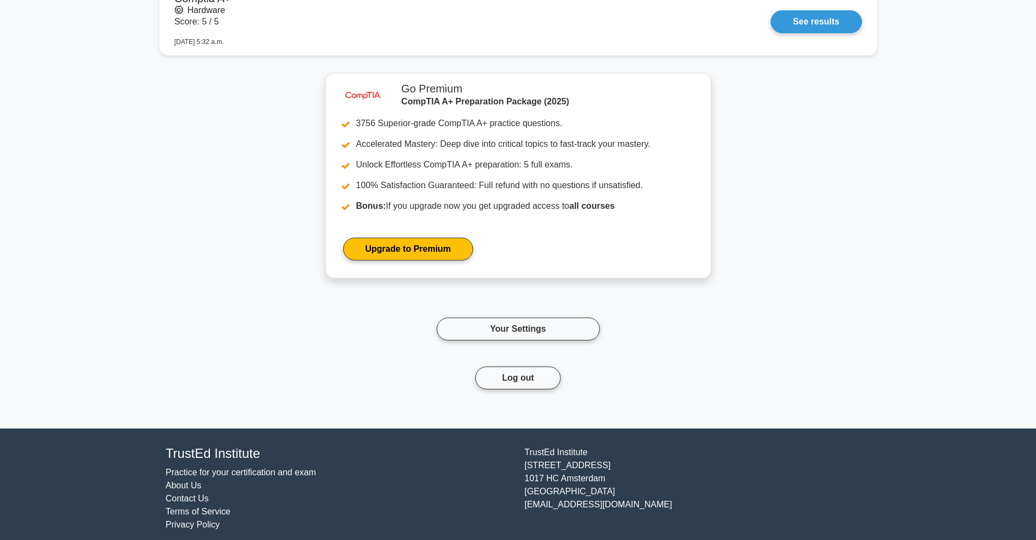
scroll to position [1775, 0]
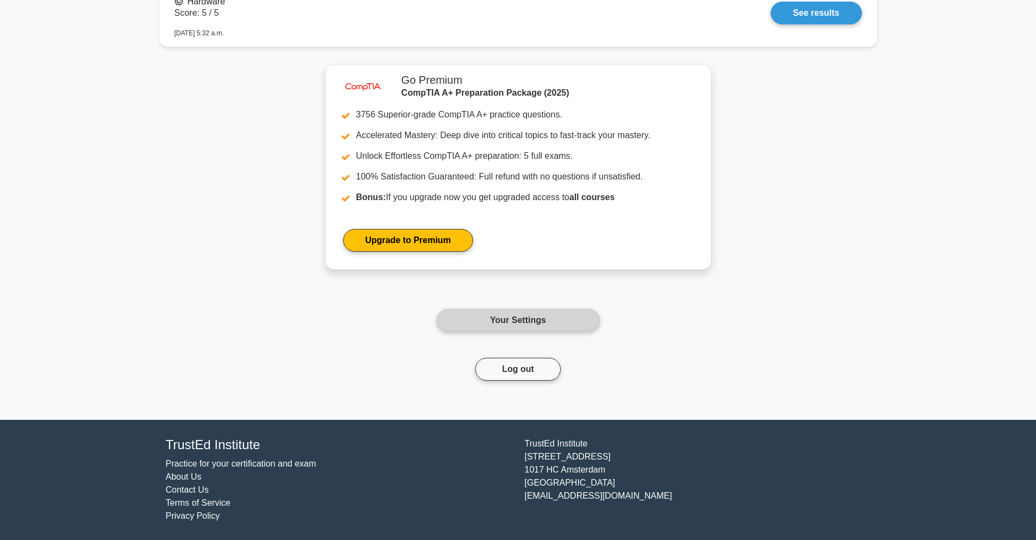
click at [517, 326] on link "Your Settings" at bounding box center [518, 320] width 163 height 23
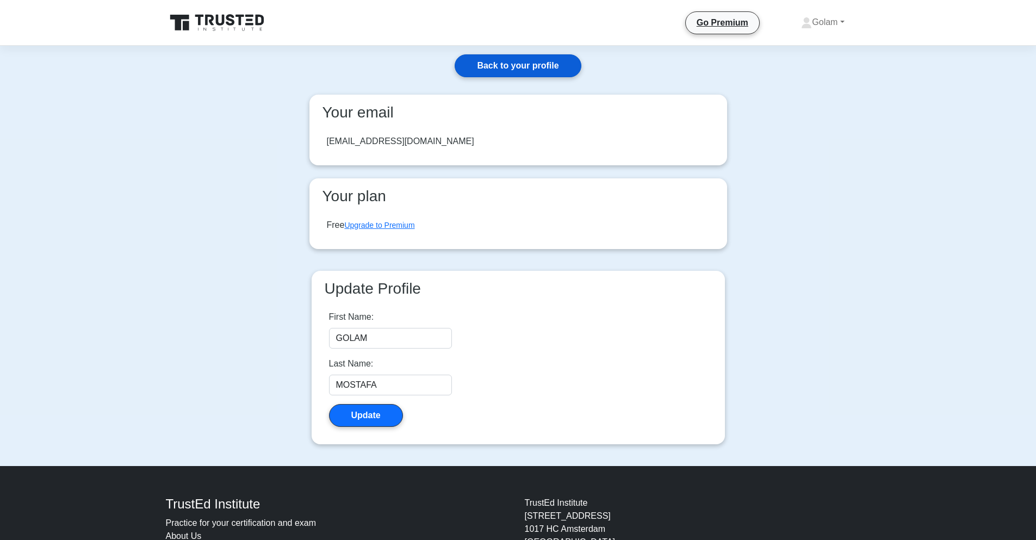
click at [498, 66] on link "Back to your profile" at bounding box center [518, 65] width 126 height 23
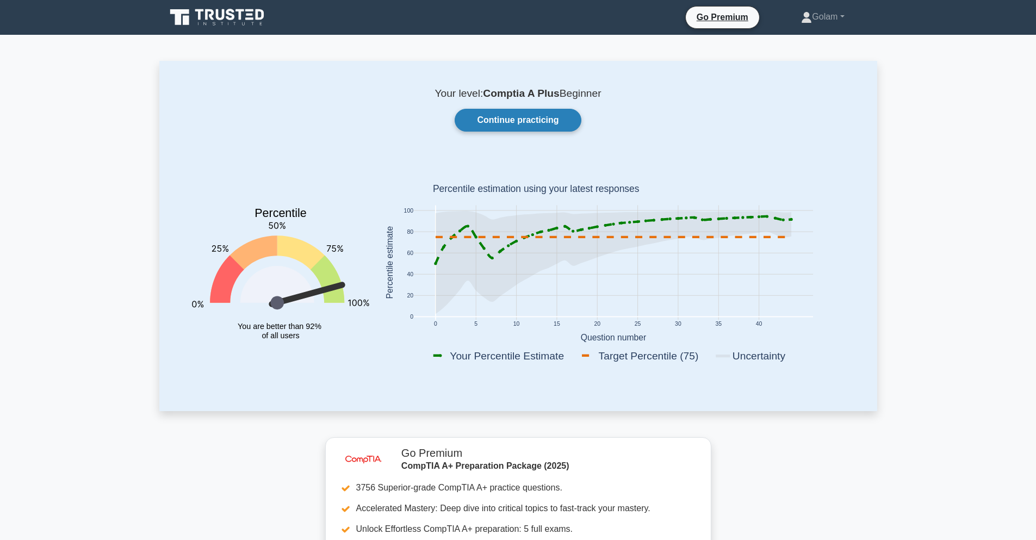
click at [539, 114] on link "Continue practicing" at bounding box center [518, 120] width 126 height 23
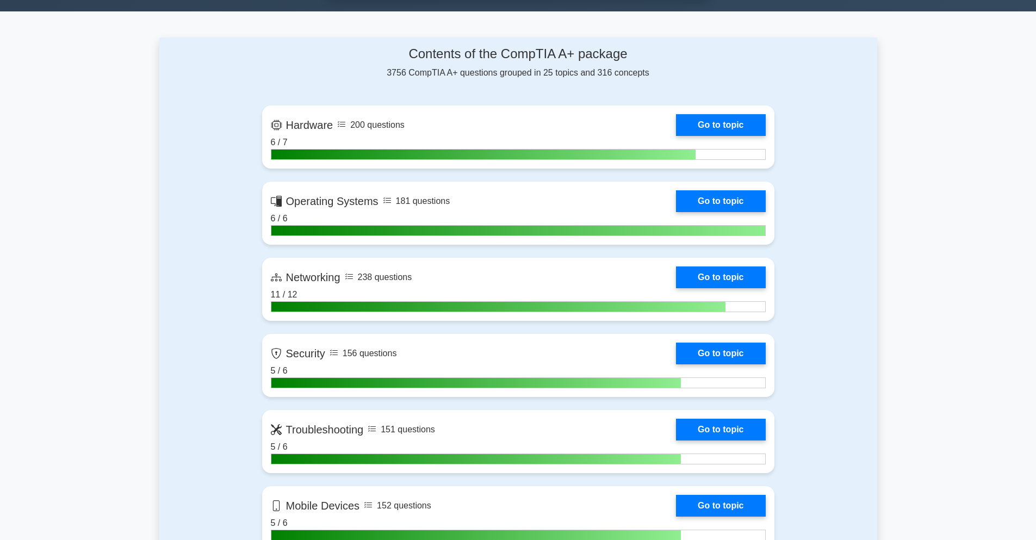
scroll to position [653, 0]
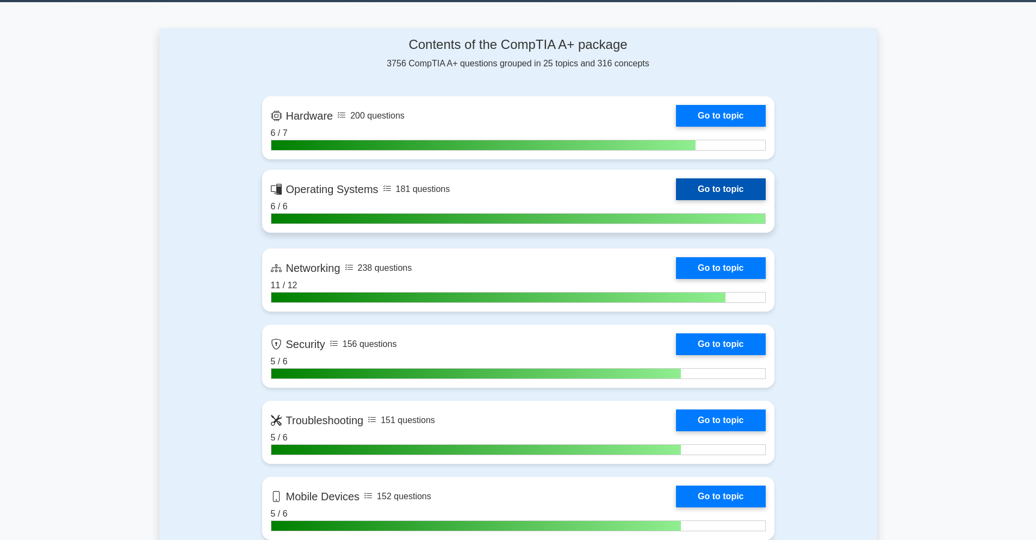
click at [709, 194] on link "Go to topic" at bounding box center [720, 189] width 89 height 22
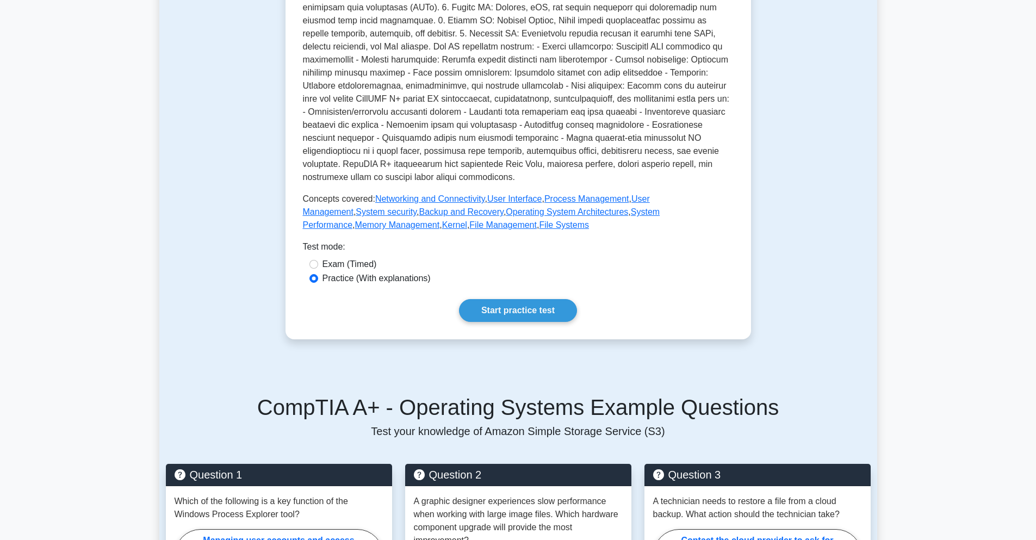
scroll to position [457, 0]
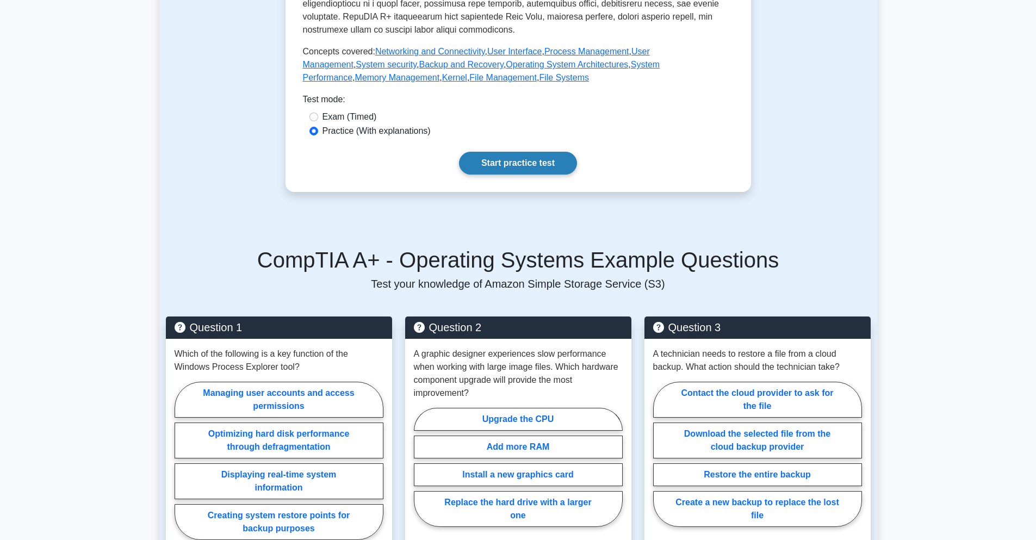
click at [548, 166] on link "Start practice test" at bounding box center [518, 163] width 118 height 23
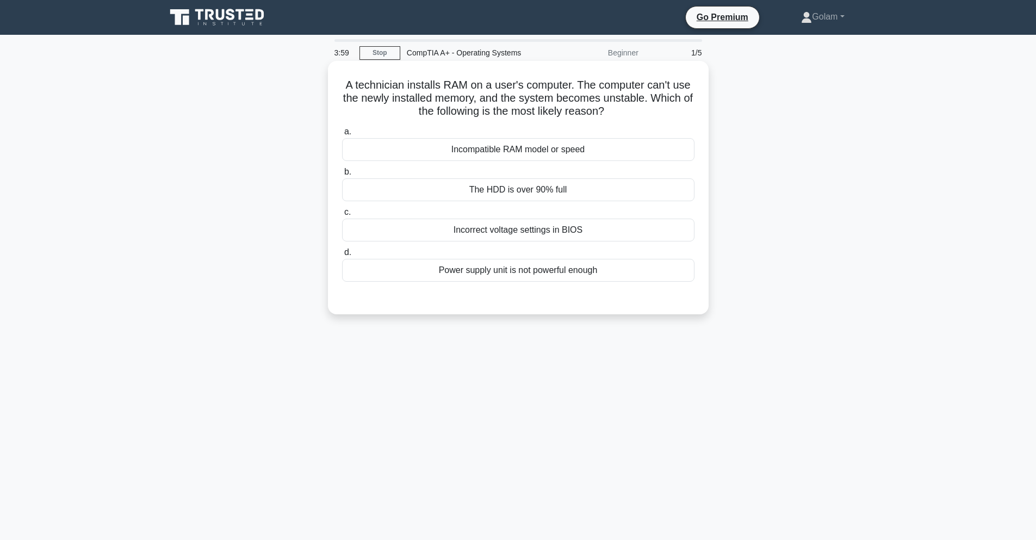
click at [621, 153] on div "Incompatible RAM model or speed" at bounding box center [518, 149] width 353 height 23
click at [342, 135] on input "a. Incompatible RAM model or speed" at bounding box center [342, 131] width 0 height 7
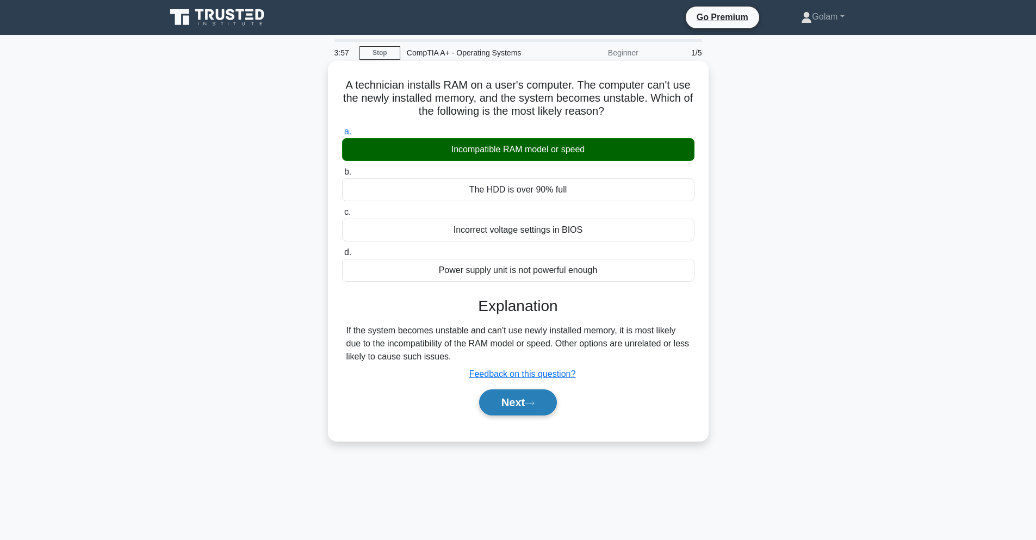
click at [532, 400] on icon at bounding box center [530, 403] width 10 height 6
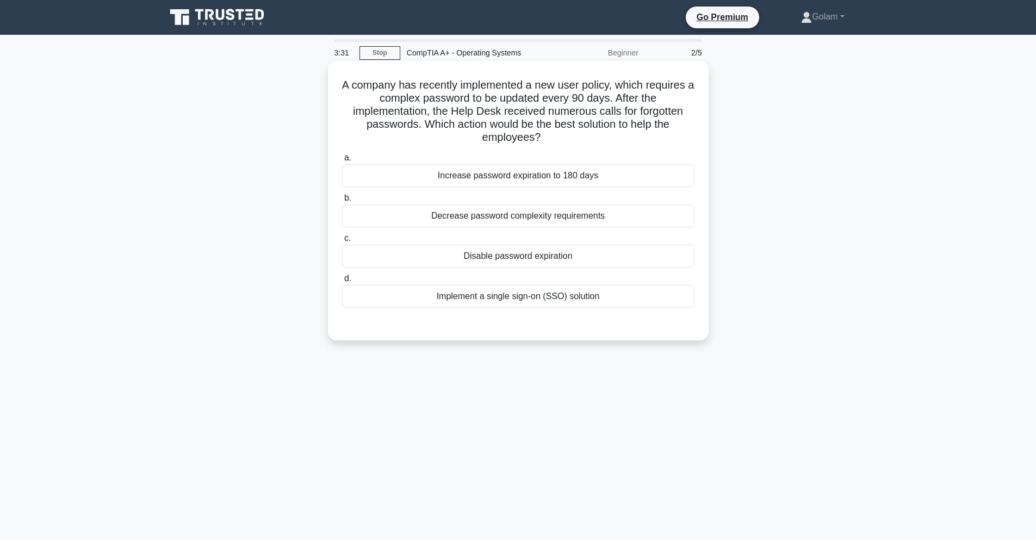
click at [540, 301] on div "Implement a single sign-on (SSO) solution" at bounding box center [518, 296] width 353 height 23
click at [342, 282] on input "d. Implement a single sign-on (SSO) solution" at bounding box center [342, 278] width 0 height 7
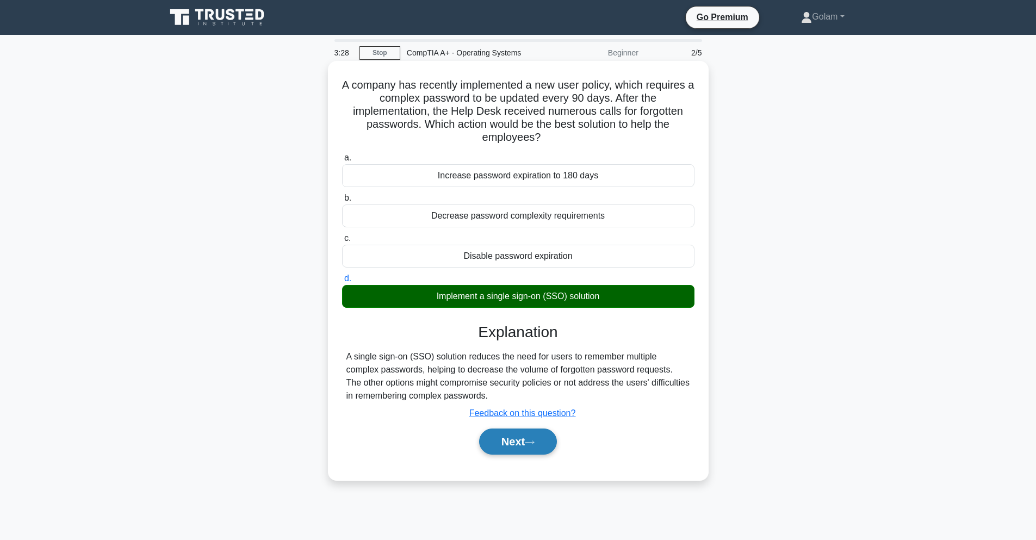
click at [517, 437] on button "Next" at bounding box center [518, 442] width 78 height 26
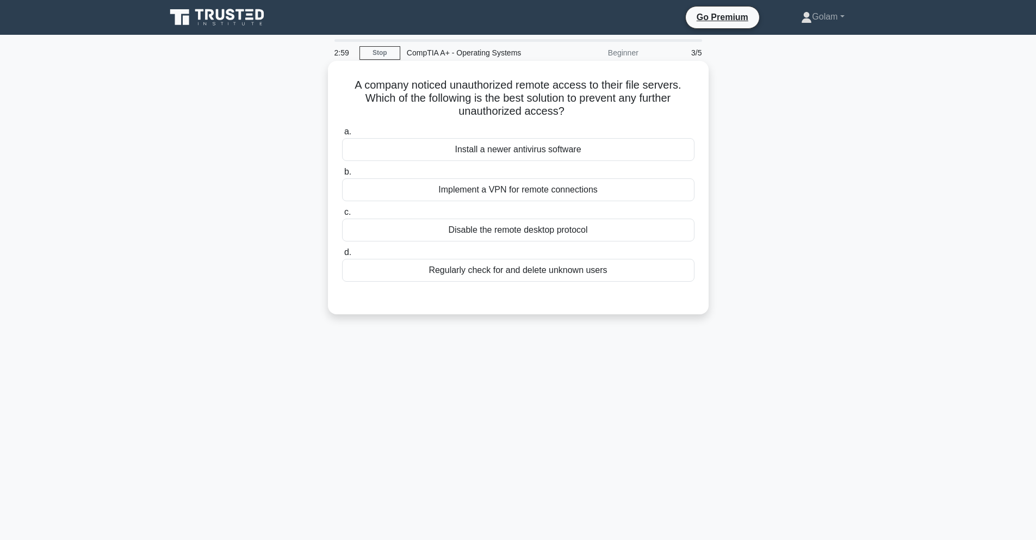
click at [491, 192] on div "Implement a VPN for remote connections" at bounding box center [518, 189] width 353 height 23
click at [342, 176] on input "b. Implement a VPN for remote connections" at bounding box center [342, 172] width 0 height 7
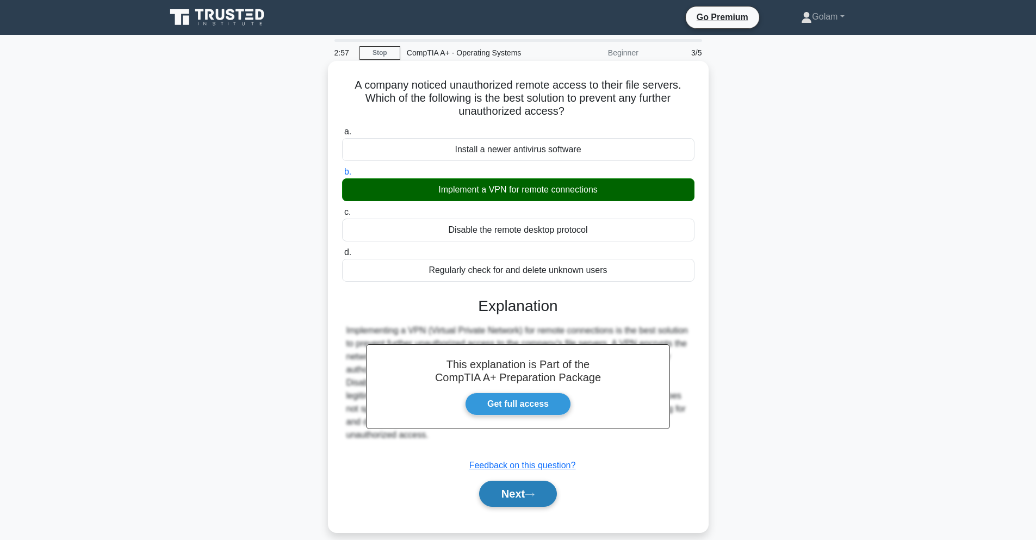
click at [520, 498] on button "Next" at bounding box center [518, 494] width 78 height 26
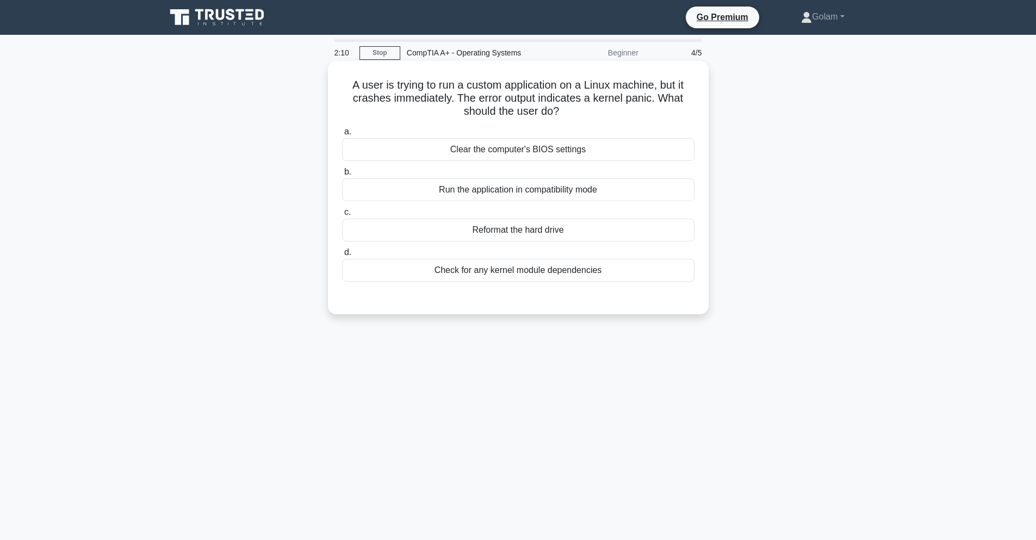
click at [436, 280] on div "Check for any kernel module dependencies" at bounding box center [518, 270] width 353 height 23
click at [342, 256] on input "d. Check for any kernel module dependencies" at bounding box center [342, 252] width 0 height 7
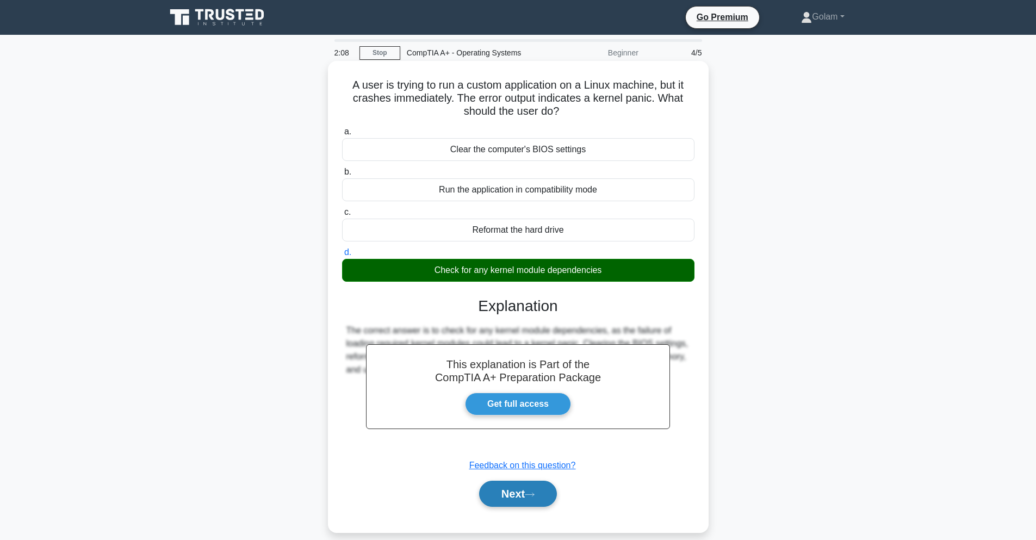
click at [498, 502] on button "Next" at bounding box center [518, 494] width 78 height 26
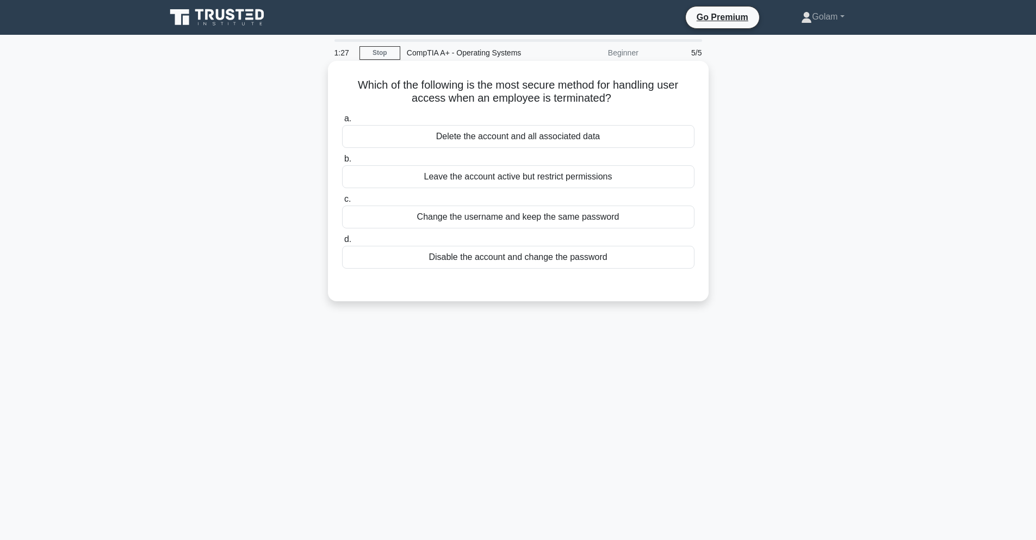
click at [436, 261] on div "Disable the account and change the password" at bounding box center [518, 257] width 353 height 23
click at [342, 243] on input "d. Disable the account and change the password" at bounding box center [342, 239] width 0 height 7
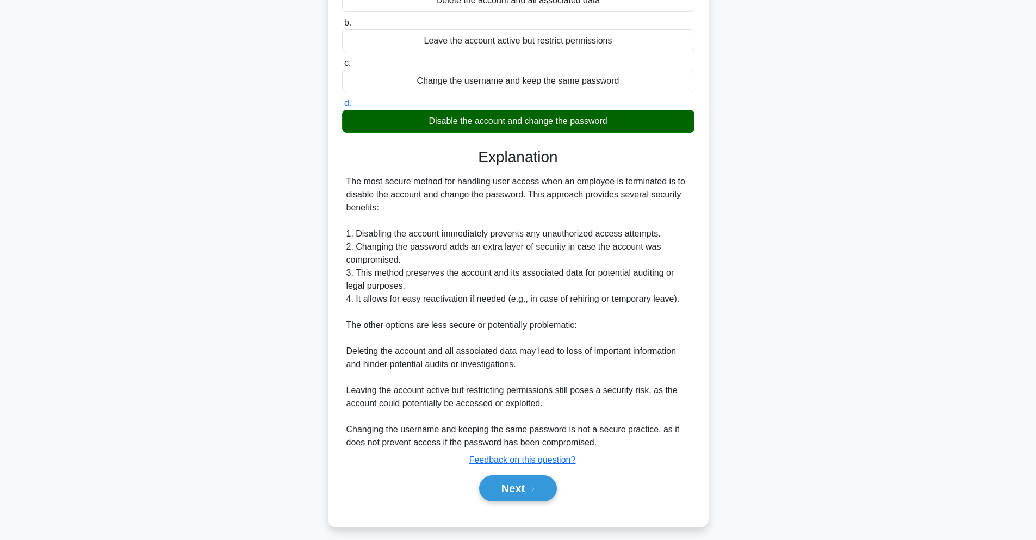
scroll to position [144, 0]
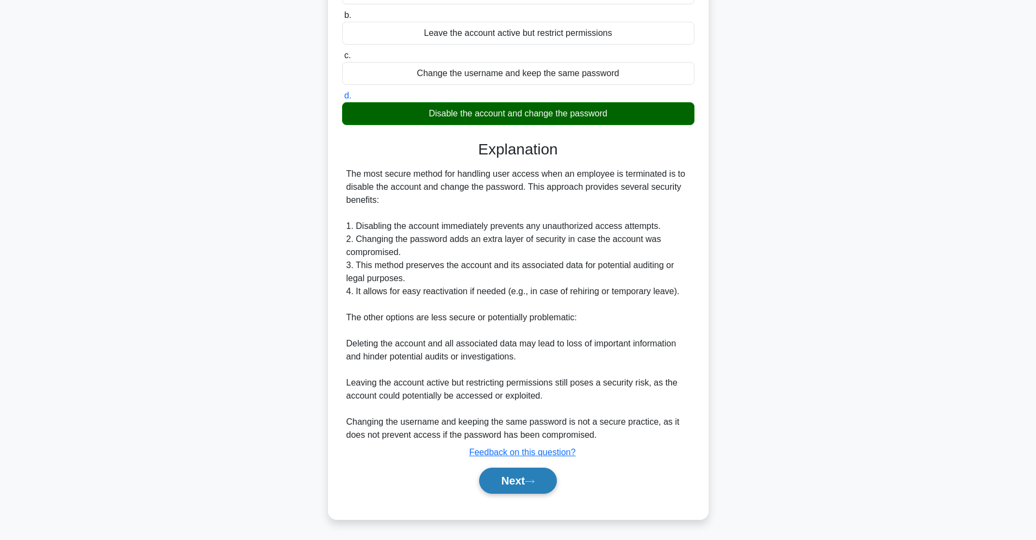
click at [529, 478] on button "Next" at bounding box center [518, 481] width 78 height 26
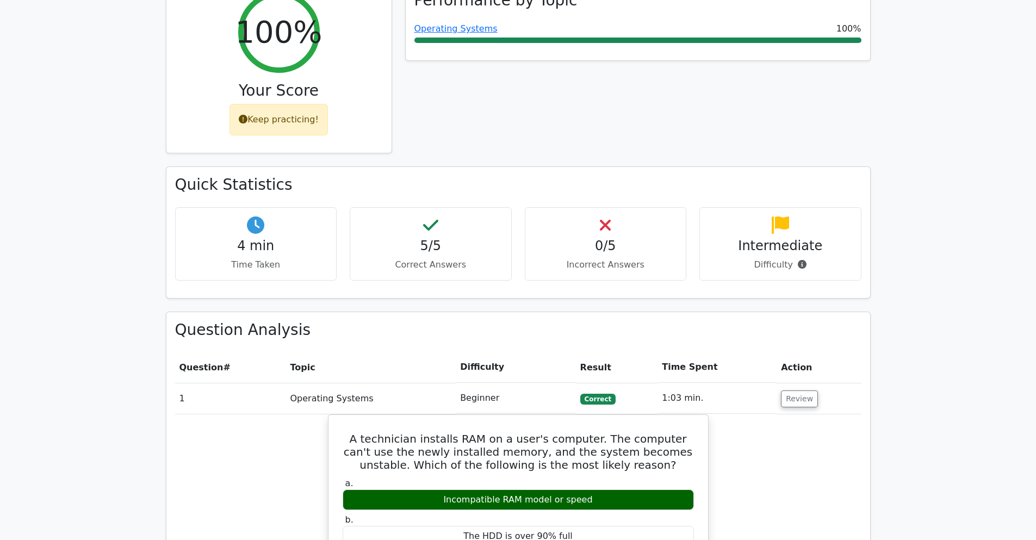
scroll to position [588, 0]
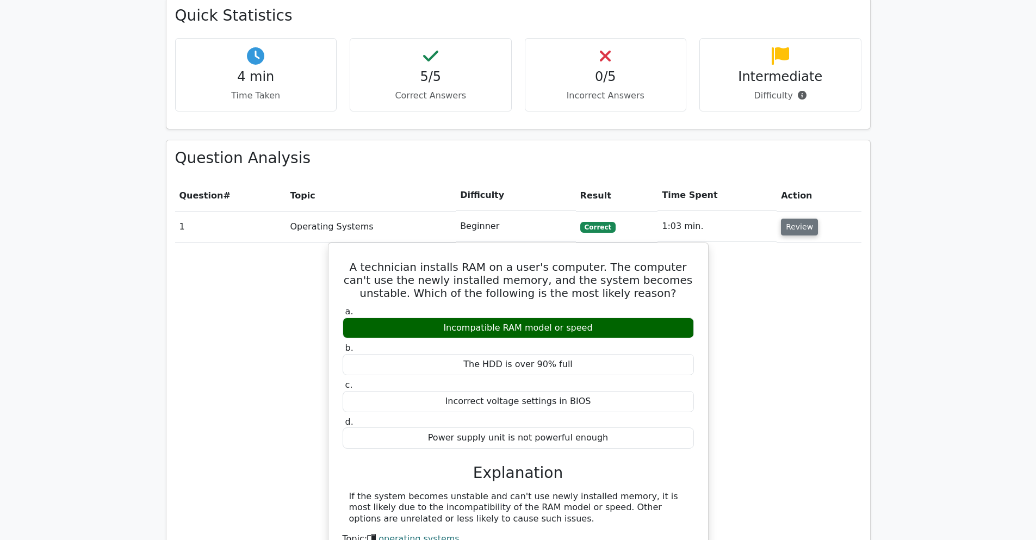
click at [784, 219] on button "Review" at bounding box center [799, 227] width 37 height 17
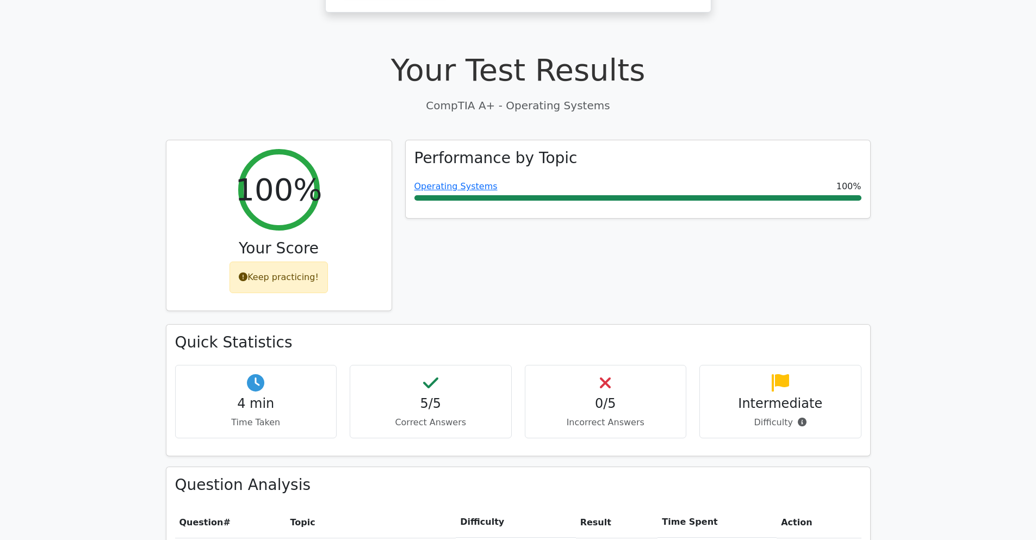
scroll to position [84, 0]
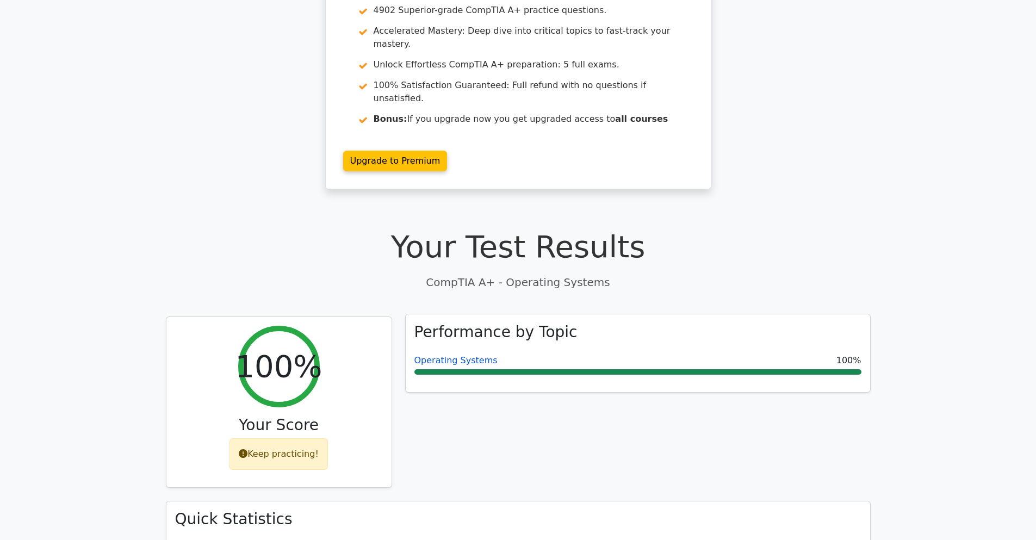
click at [471, 355] on link "Operating Systems" at bounding box center [456, 360] width 83 height 10
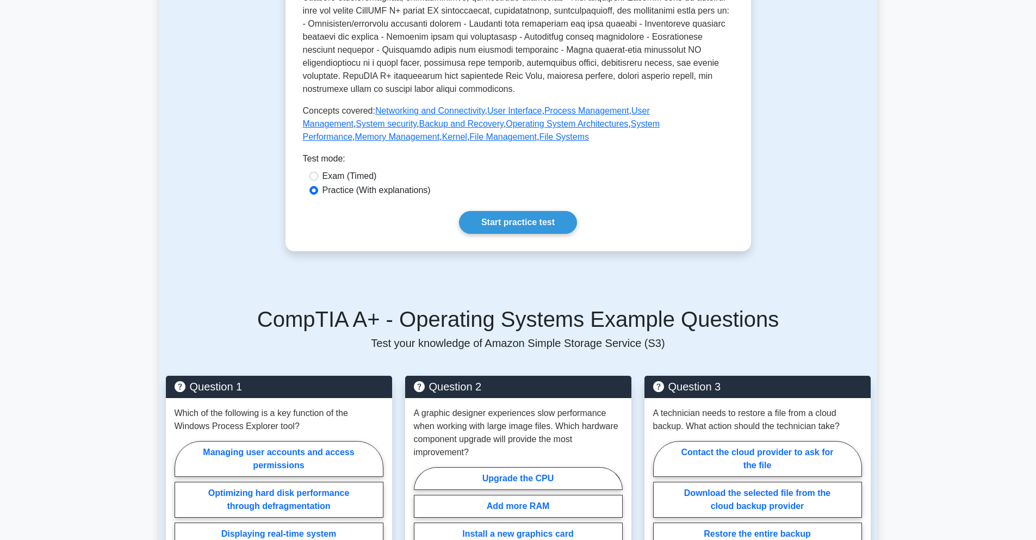
scroll to position [326, 0]
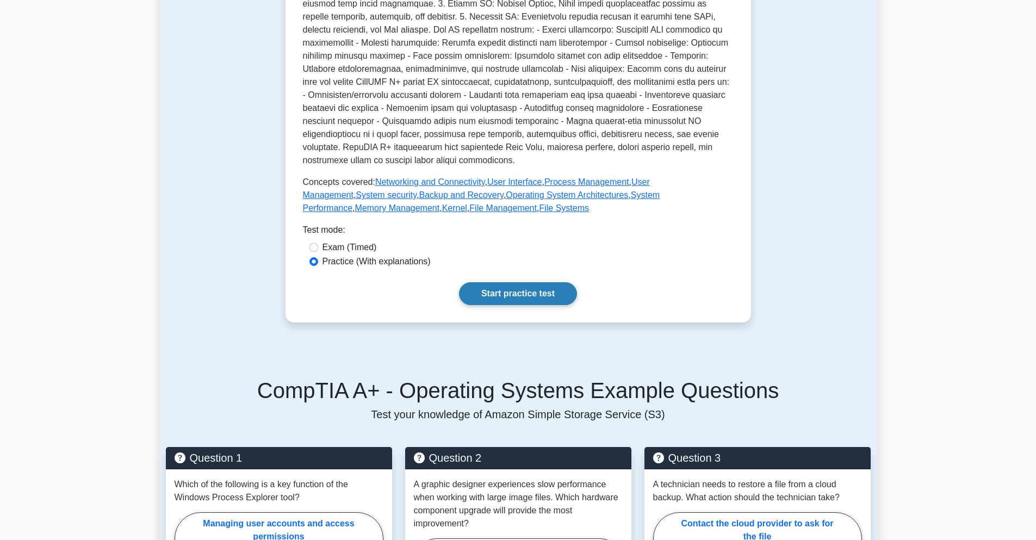
click at [519, 298] on link "Start practice test" at bounding box center [518, 293] width 118 height 23
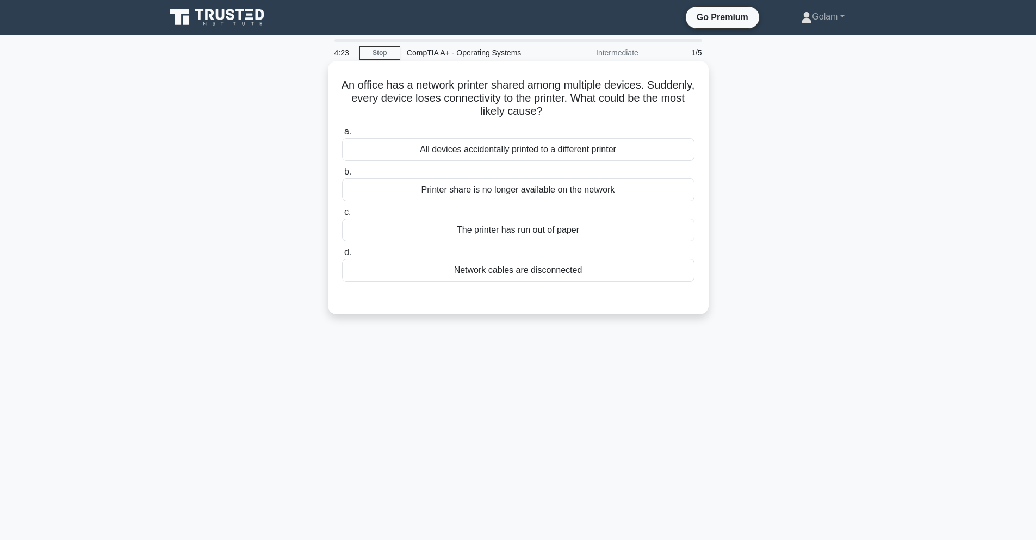
click at [536, 273] on div "Network cables are disconnected" at bounding box center [518, 270] width 353 height 23
click at [342, 256] on input "d. Network cables are disconnected" at bounding box center [342, 252] width 0 height 7
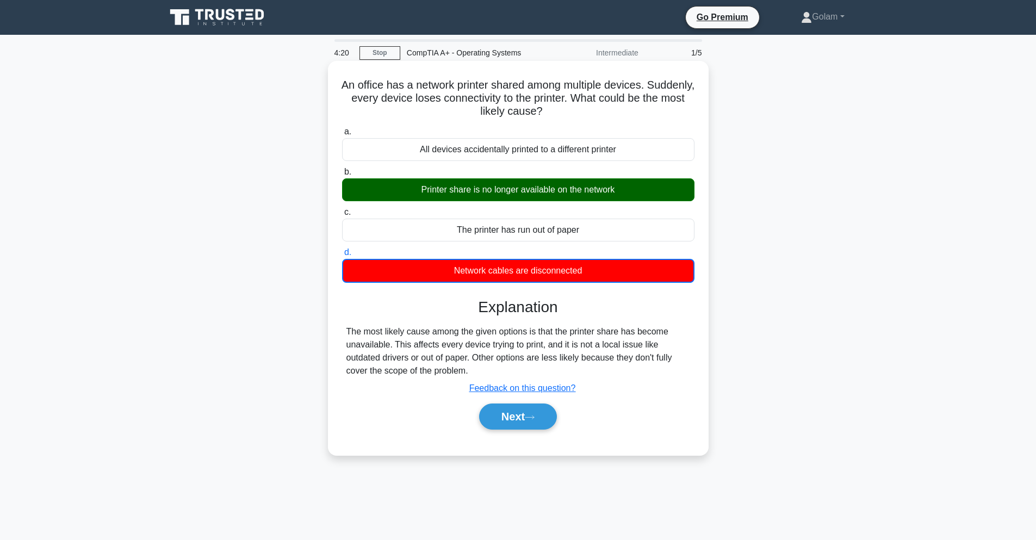
click at [537, 191] on div "Printer share is no longer available on the network" at bounding box center [518, 189] width 353 height 23
click at [342, 176] on input "b. Printer share is no longer available on the network" at bounding box center [342, 172] width 0 height 7
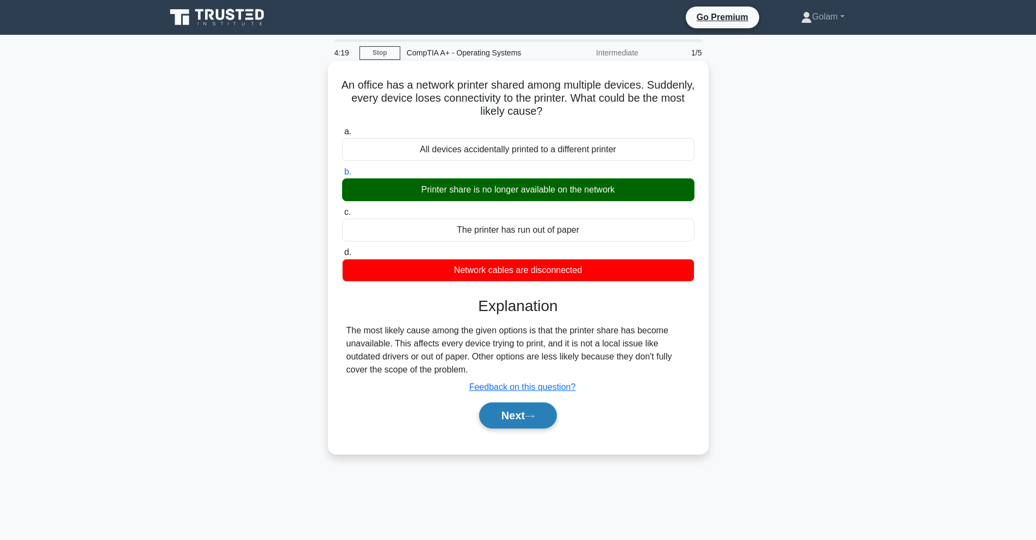
click at [521, 418] on button "Next" at bounding box center [518, 416] width 78 height 26
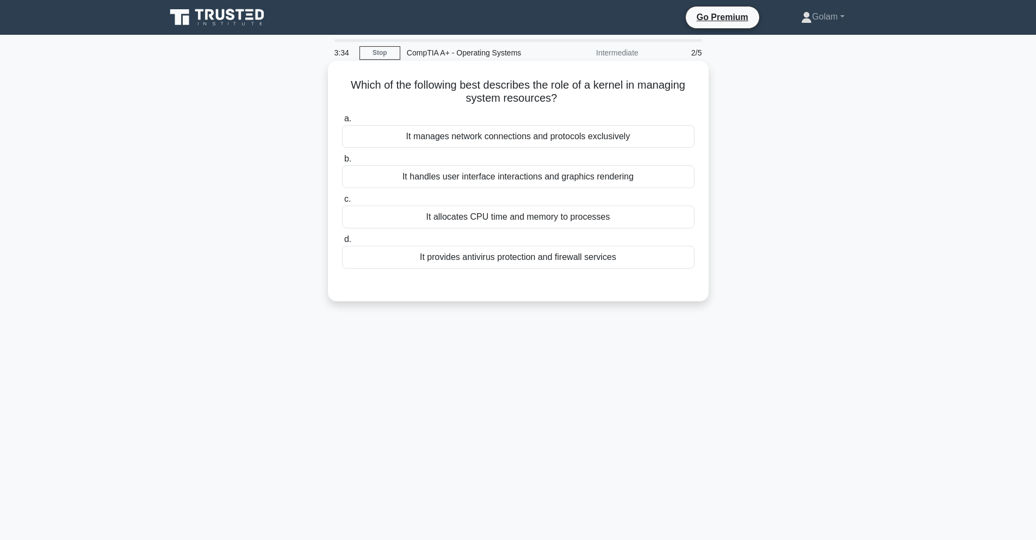
click at [492, 140] on div "It manages network connections and protocols exclusively" at bounding box center [518, 136] width 353 height 23
click at [342, 122] on input "a. It manages network connections and protocols exclusively" at bounding box center [342, 118] width 0 height 7
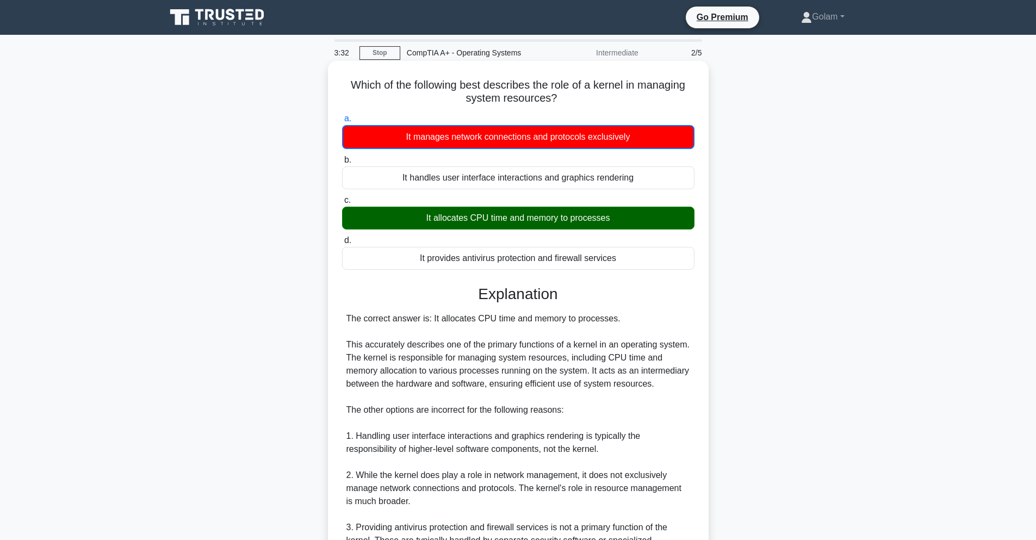
click at [490, 218] on div "It allocates CPU time and memory to processes" at bounding box center [518, 218] width 353 height 23
click at [342, 204] on input "c. It allocates CPU time and memory to processes" at bounding box center [342, 200] width 0 height 7
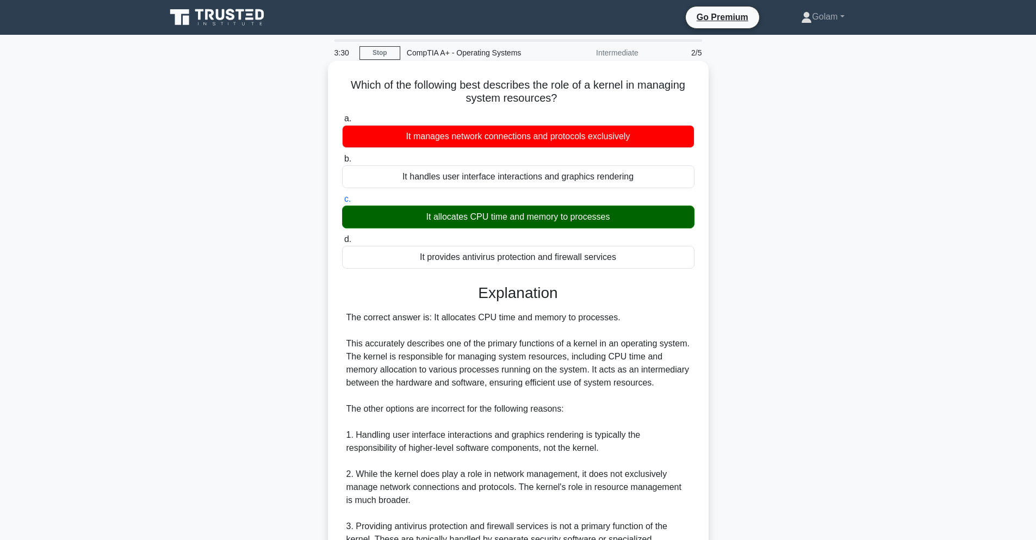
scroll to position [118, 0]
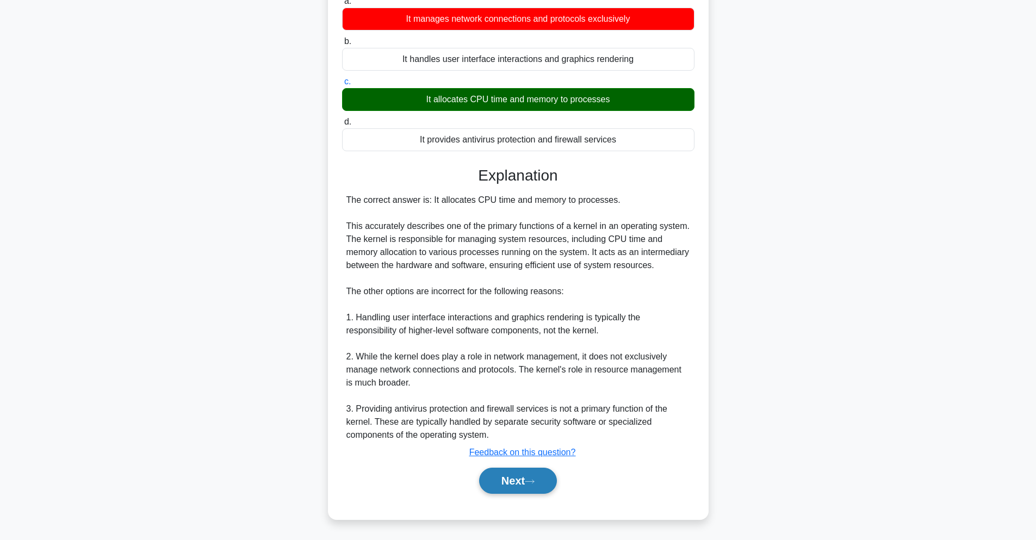
click at [536, 474] on button "Next" at bounding box center [518, 481] width 78 height 26
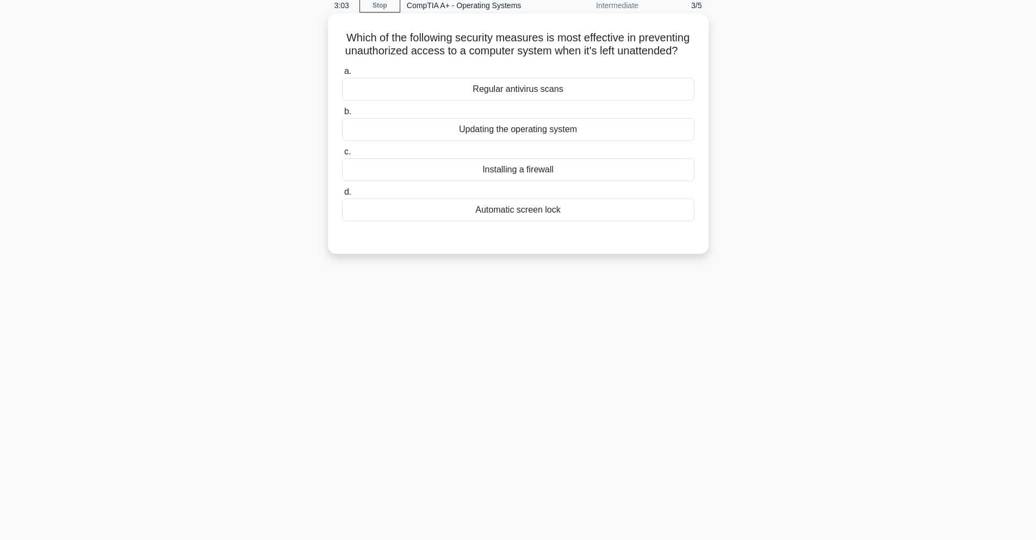
scroll to position [0, 0]
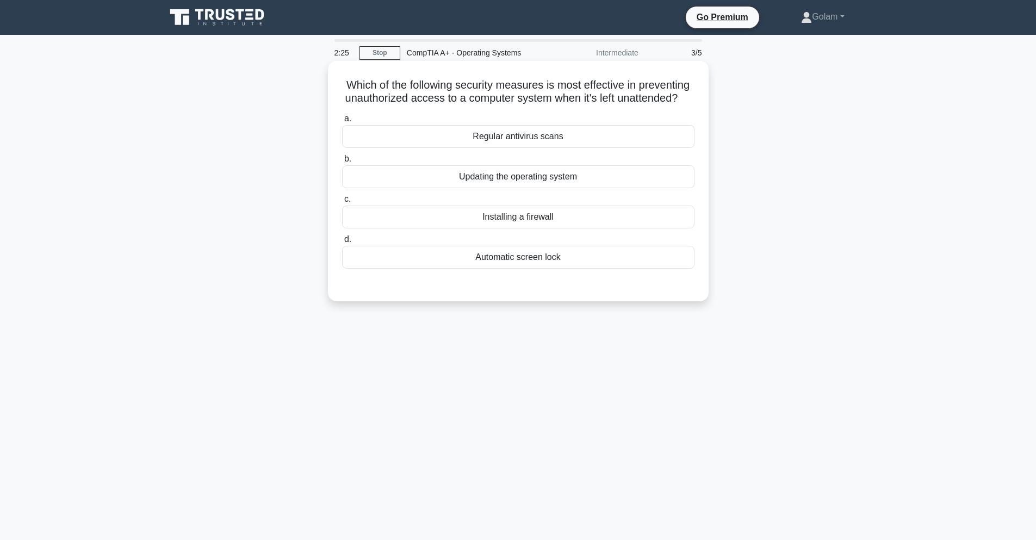
click at [523, 254] on div "Automatic screen lock" at bounding box center [518, 257] width 353 height 23
click at [342, 243] on input "d. Automatic screen lock" at bounding box center [342, 239] width 0 height 7
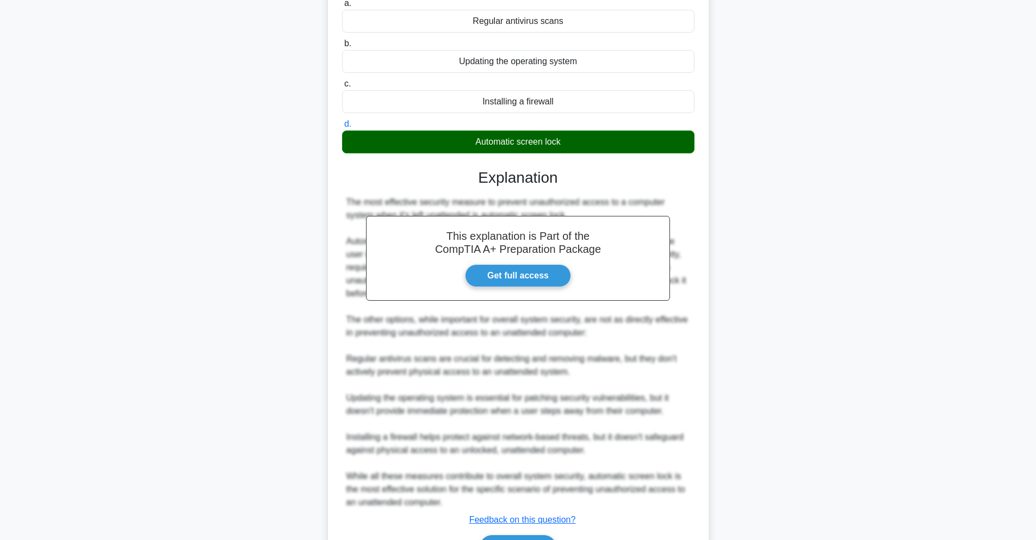
scroll to position [183, 0]
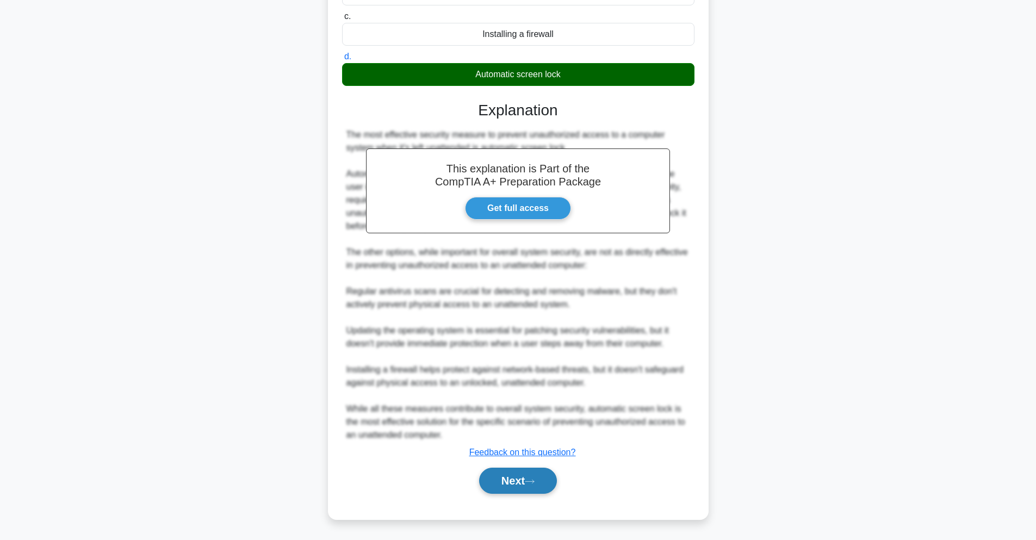
click at [519, 490] on button "Next" at bounding box center [518, 481] width 78 height 26
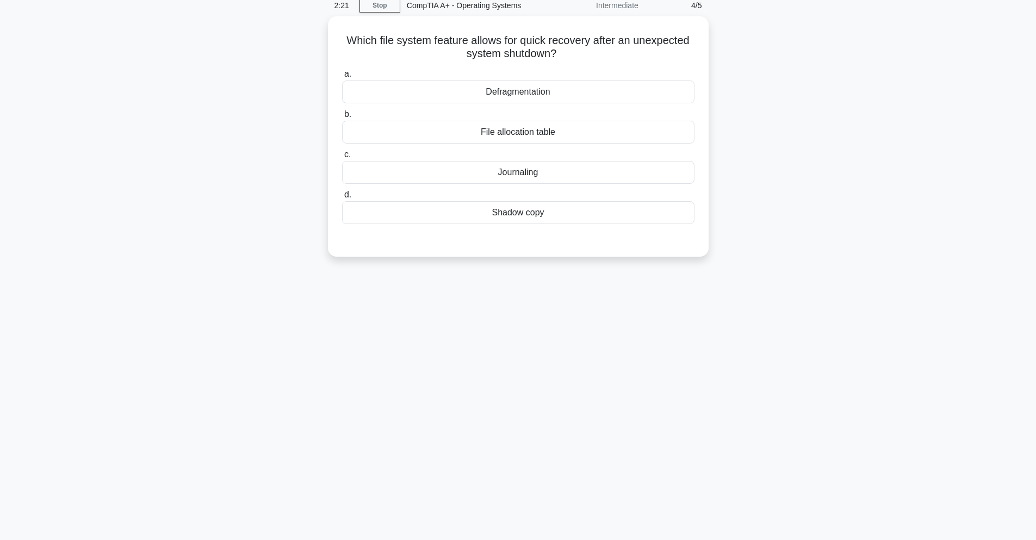
scroll to position [0, 0]
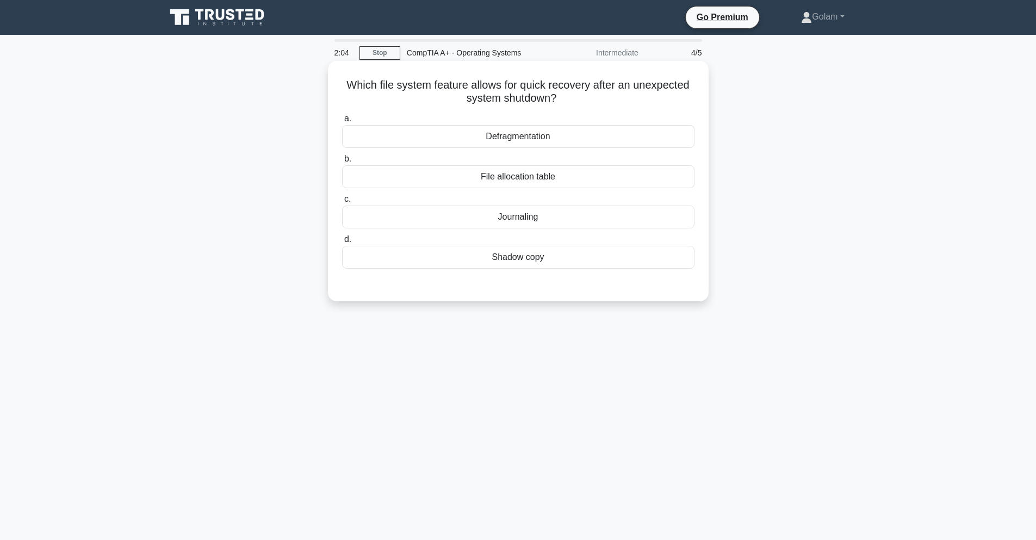
click at [503, 150] on div "a. Defragmentation b. File allocation table c. d." at bounding box center [519, 190] width 366 height 161
click at [503, 135] on div "Defragmentation" at bounding box center [518, 136] width 353 height 23
click at [342, 122] on input "a. Defragmentation" at bounding box center [342, 118] width 0 height 7
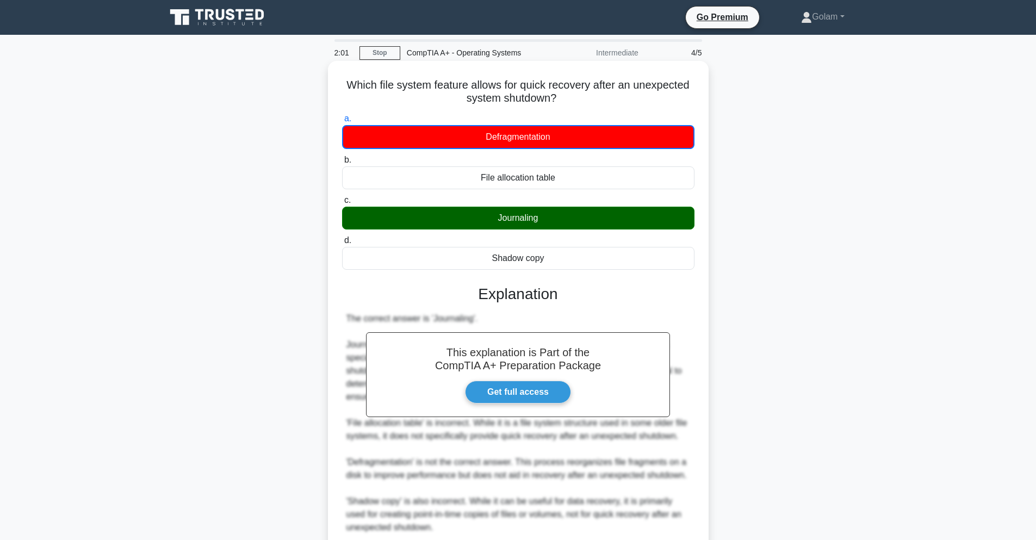
click at [502, 219] on div "Journaling" at bounding box center [518, 218] width 353 height 23
click at [342, 204] on input "c. Journaling" at bounding box center [342, 200] width 0 height 7
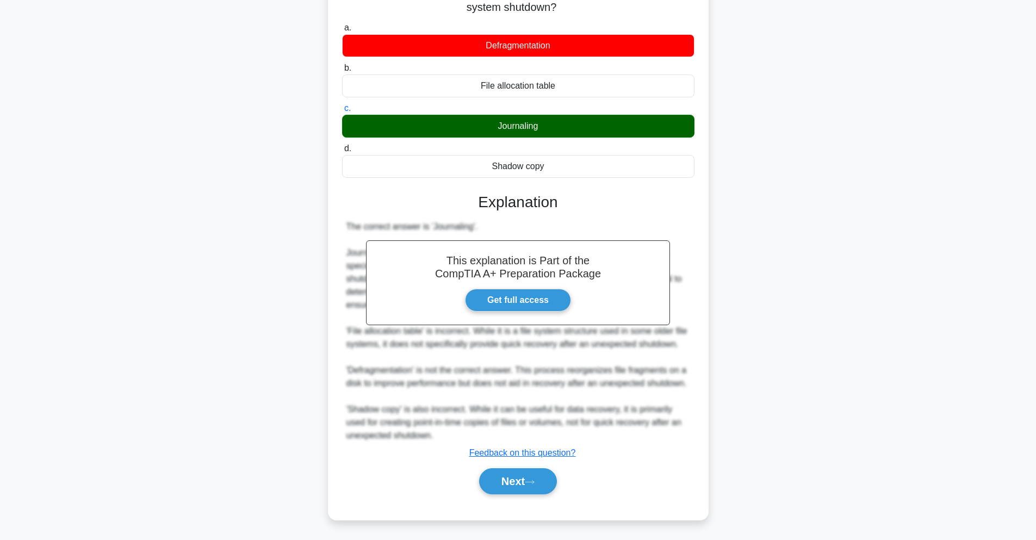
scroll to position [91, 0]
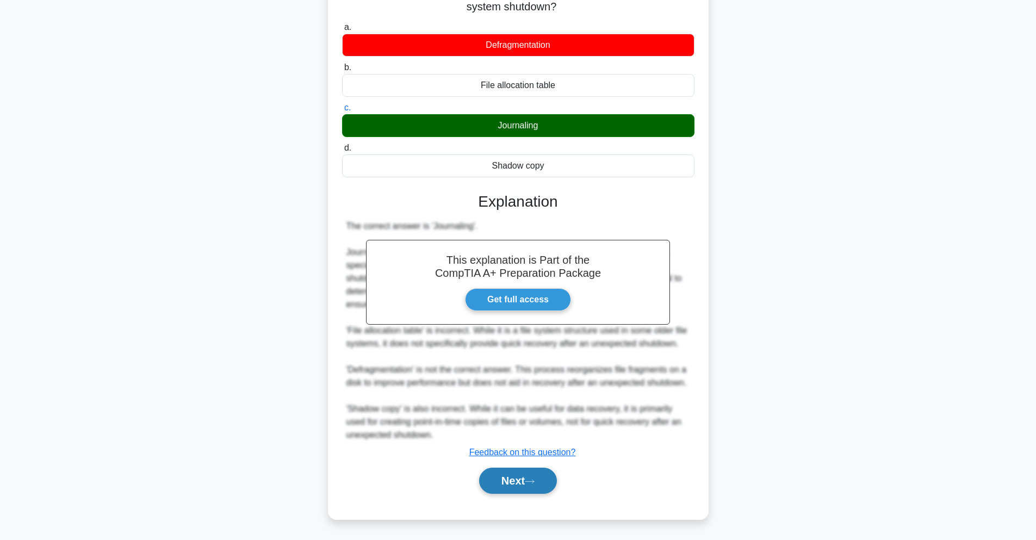
click at [527, 481] on button "Next" at bounding box center [518, 481] width 78 height 26
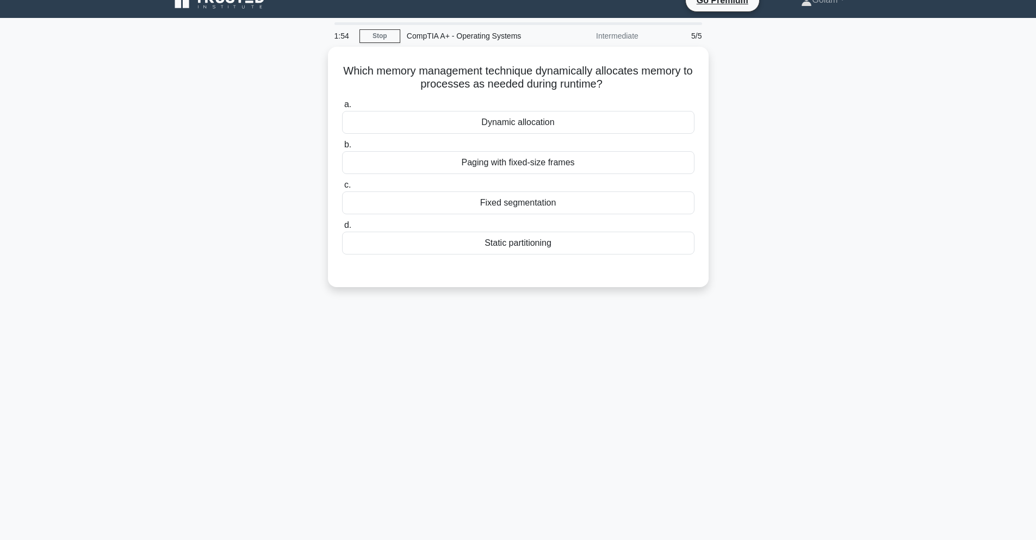
scroll to position [0, 0]
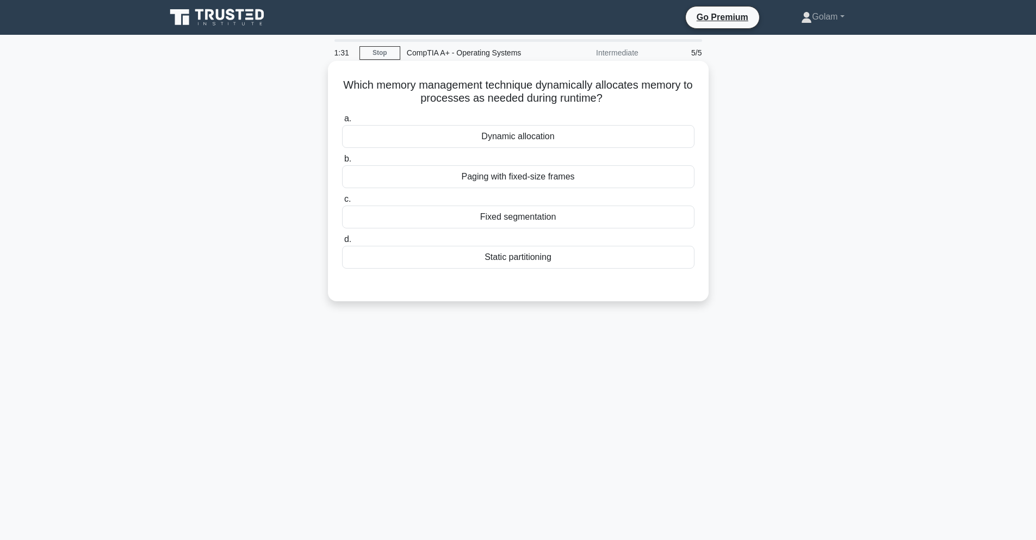
click at [495, 135] on div "Dynamic allocation" at bounding box center [518, 136] width 353 height 23
click at [342, 122] on input "a. Dynamic allocation" at bounding box center [342, 118] width 0 height 7
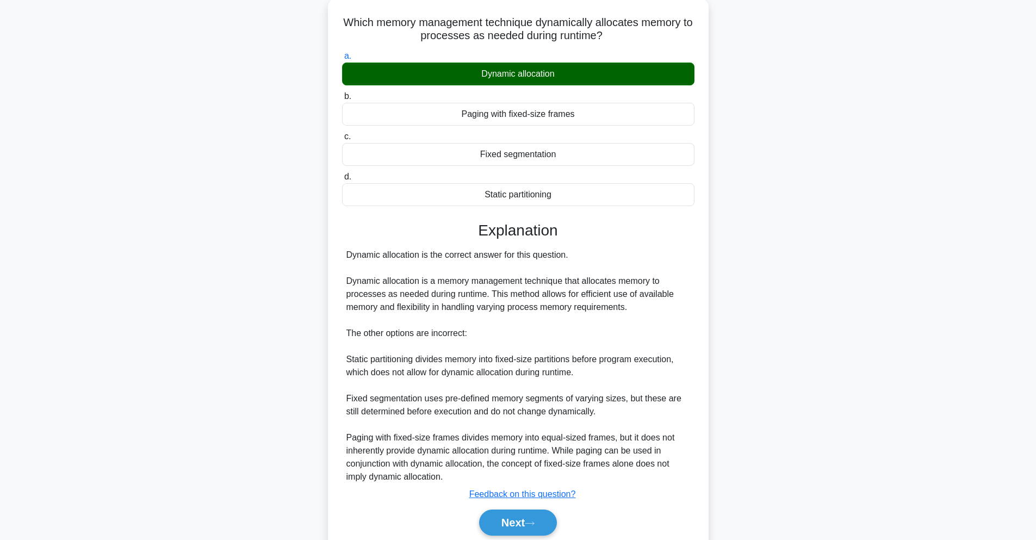
scroll to position [104, 0]
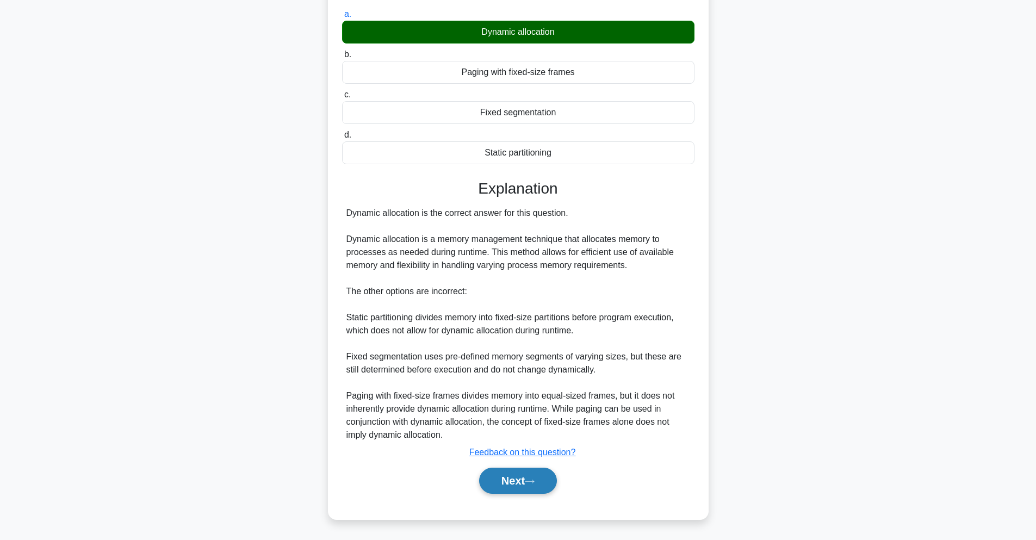
click at [523, 486] on button "Next" at bounding box center [518, 481] width 78 height 26
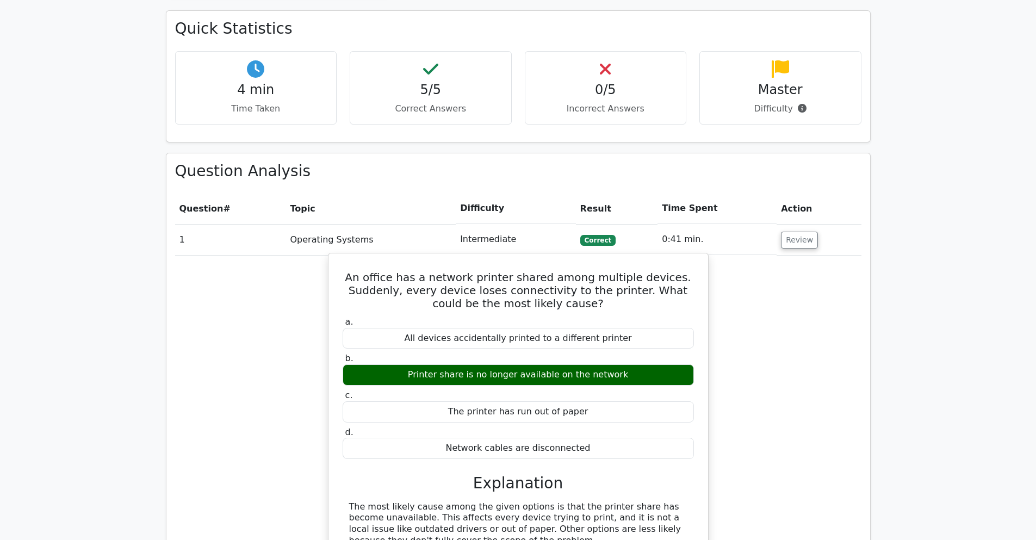
scroll to position [588, 0]
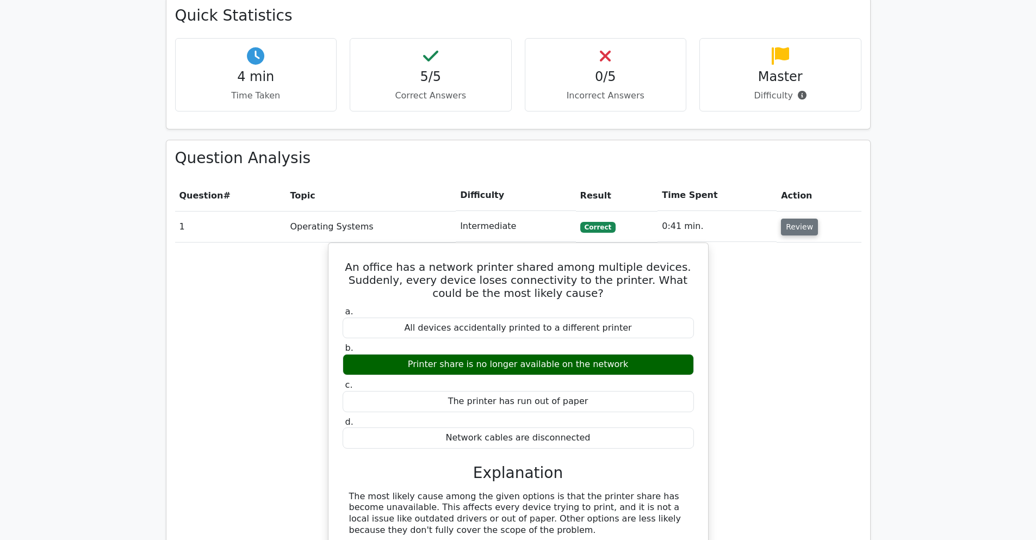
click at [786, 219] on button "Review" at bounding box center [799, 227] width 37 height 17
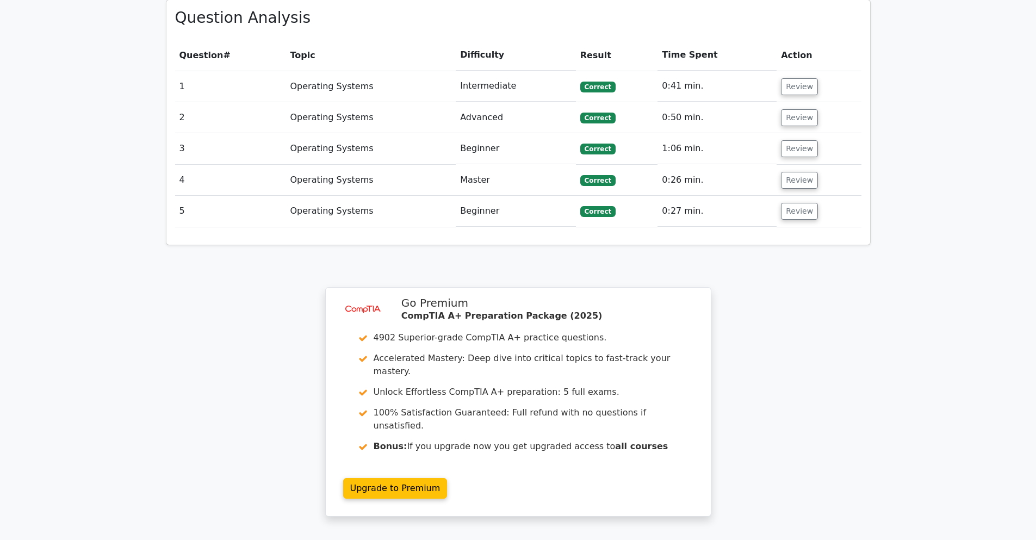
scroll to position [541, 0]
